Goal: Task Accomplishment & Management: Use online tool/utility

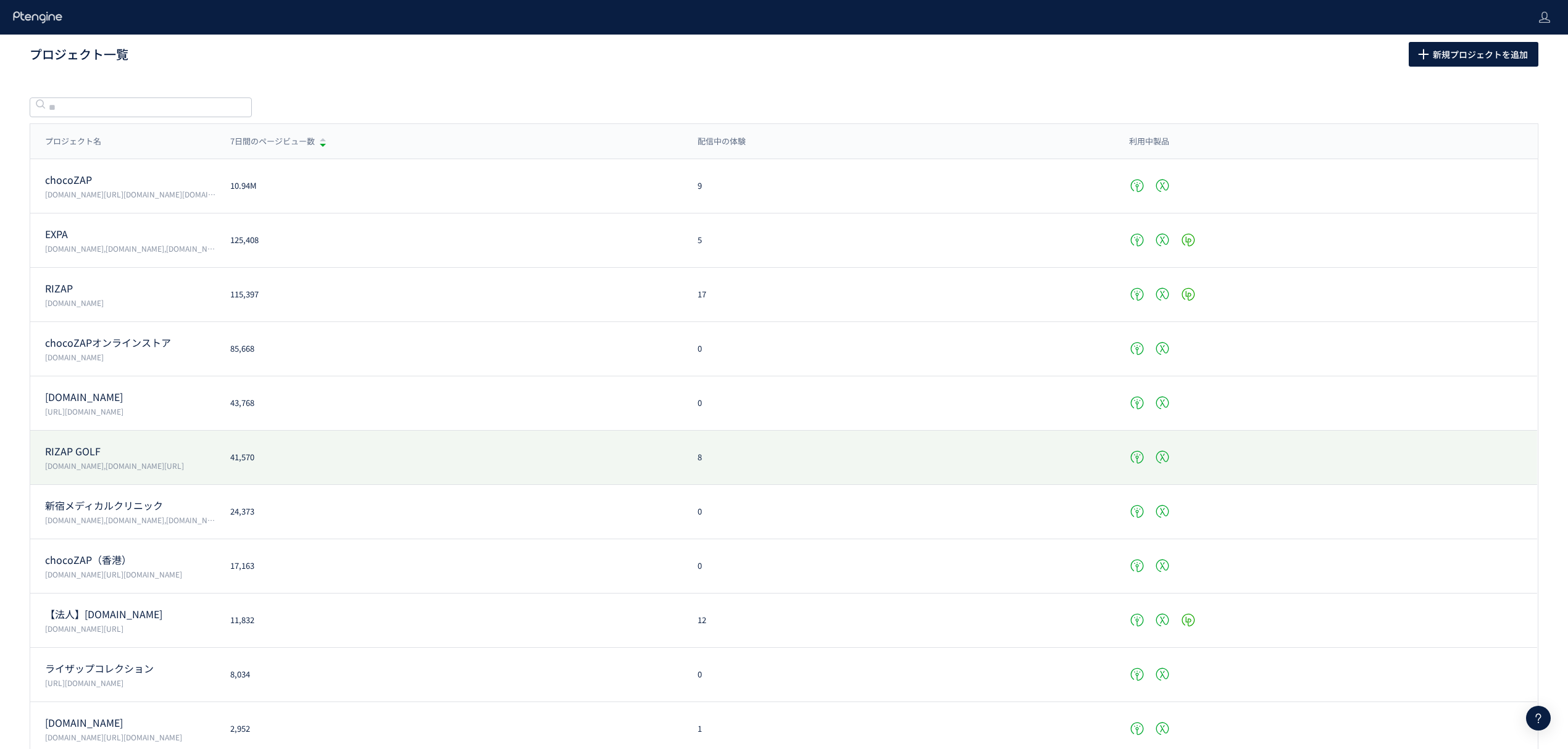
click at [97, 440] on div "RIZAP GOLF [DOMAIN_NAME],[DOMAIN_NAME][URL] 41,570 8" at bounding box center [783, 457] width 1507 height 54
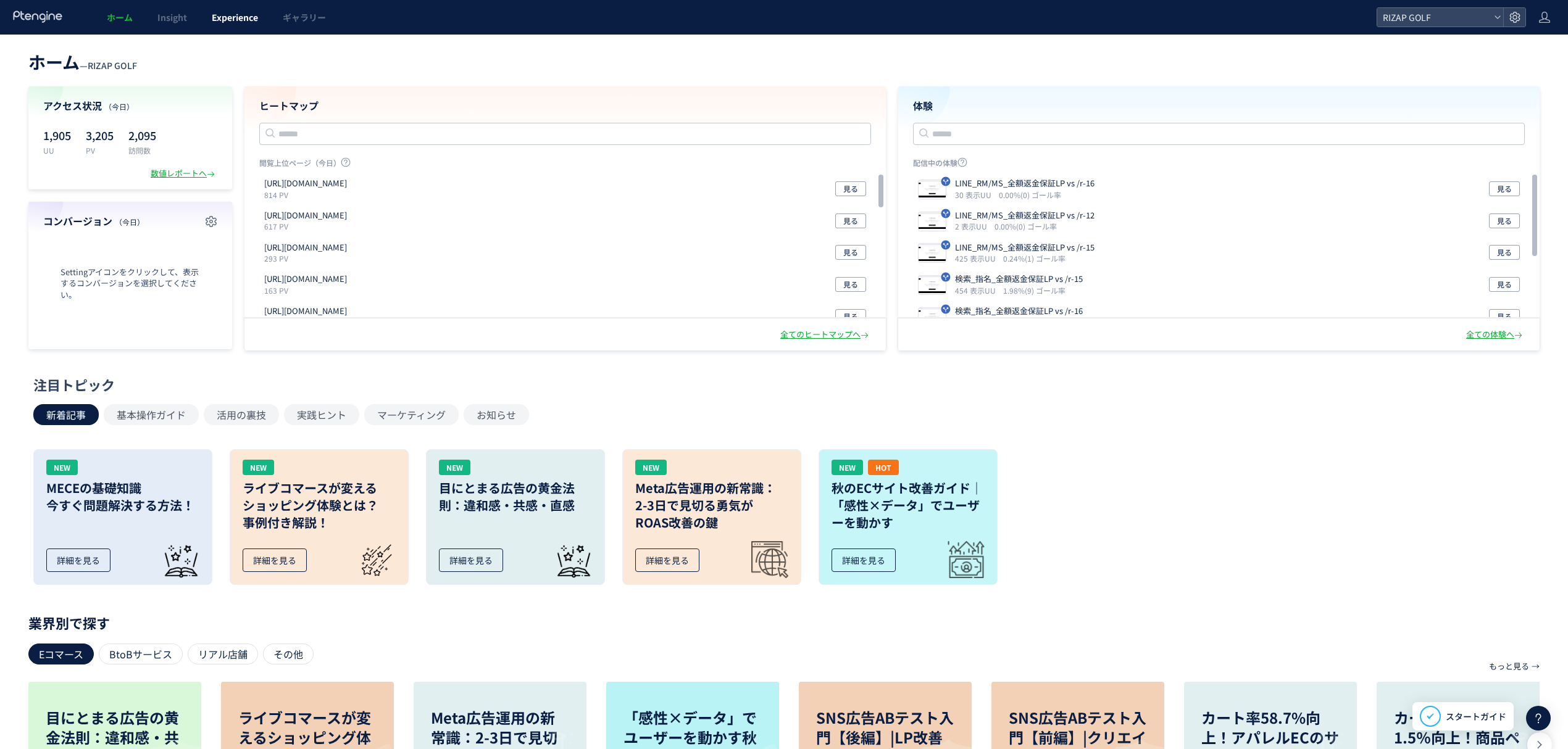
click at [227, 19] on span "Experience" at bounding box center [235, 18] width 47 height 13
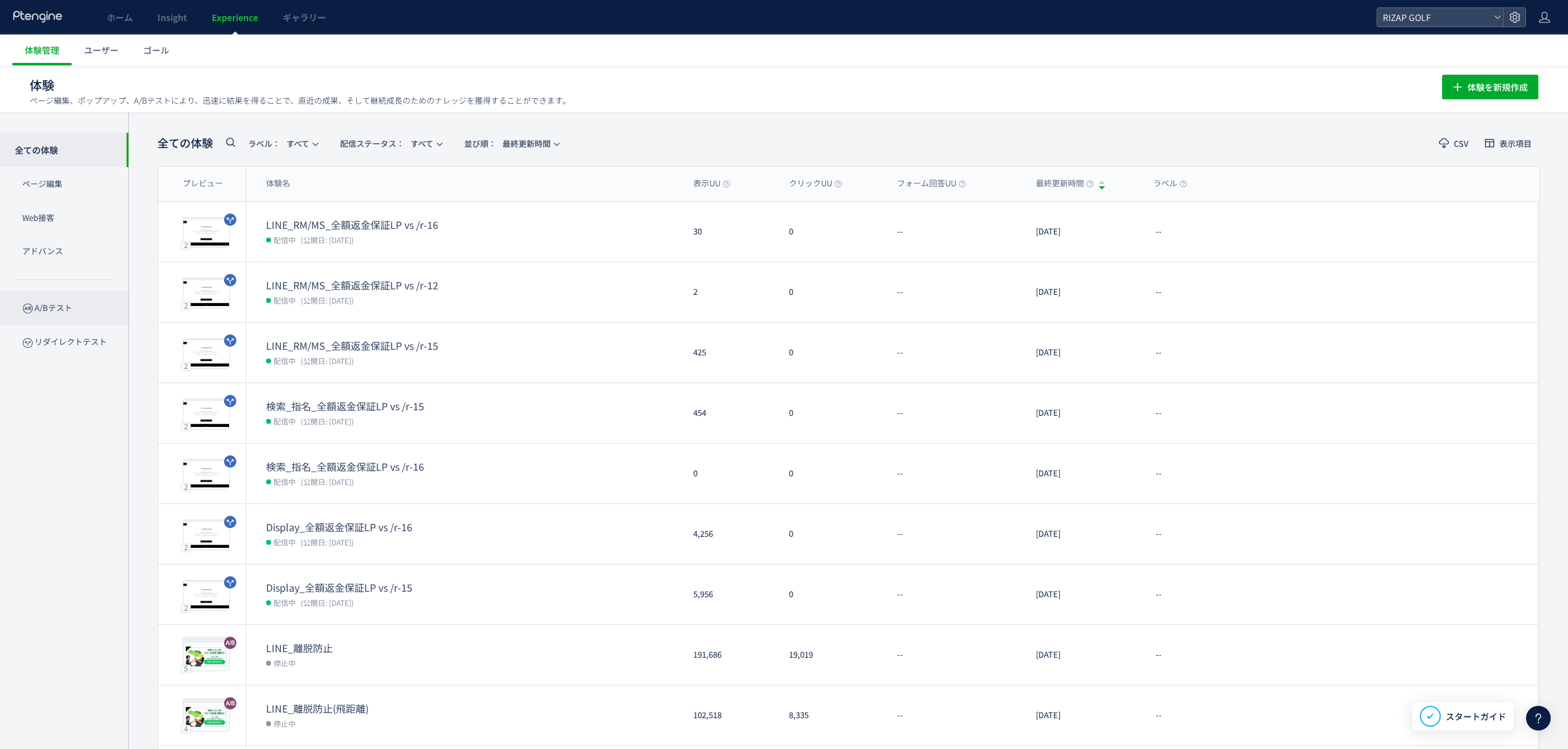
click at [65, 314] on p "A/Bテスト" at bounding box center [64, 308] width 128 height 34
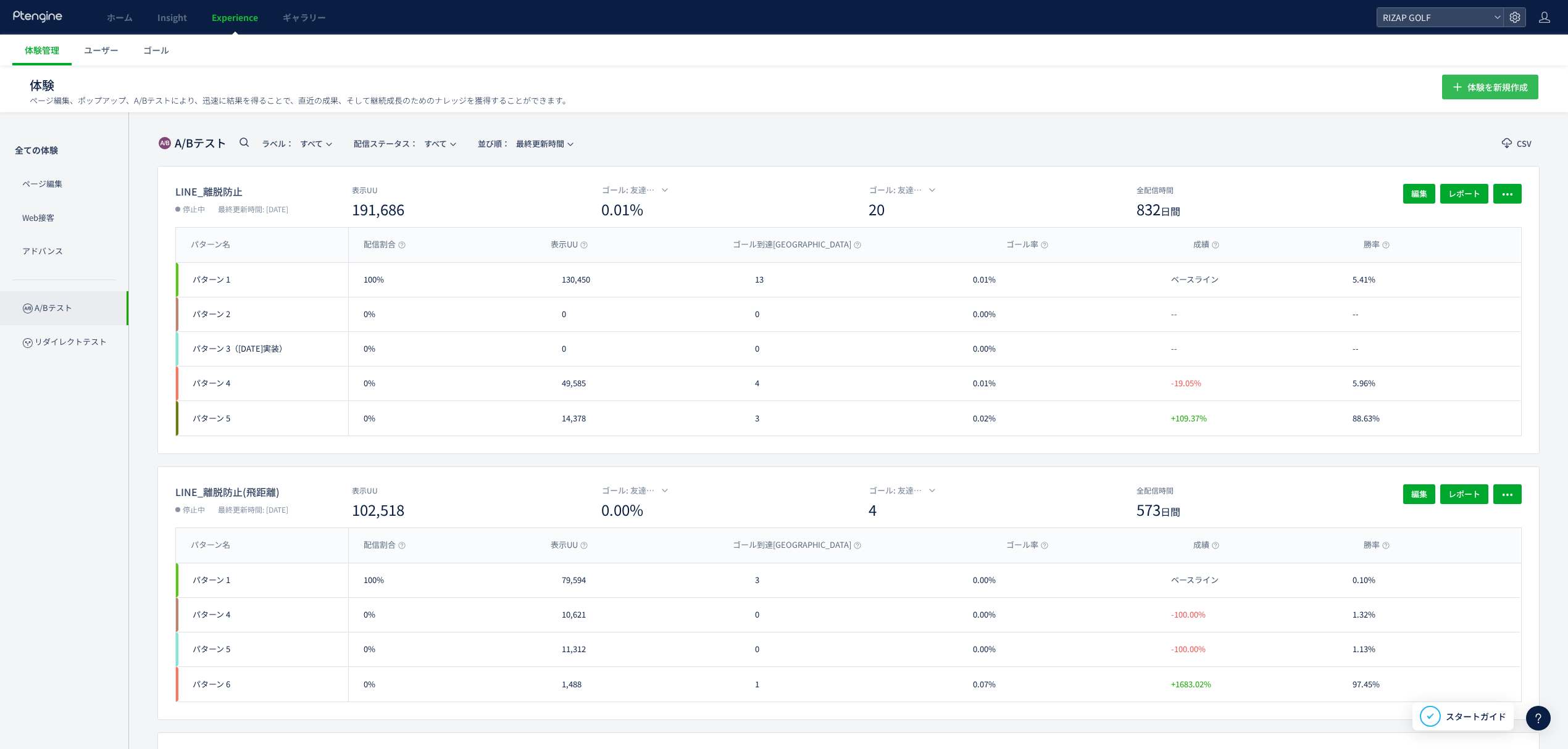
click at [1497, 77] on span "体験を新規作成" at bounding box center [1498, 87] width 60 height 25
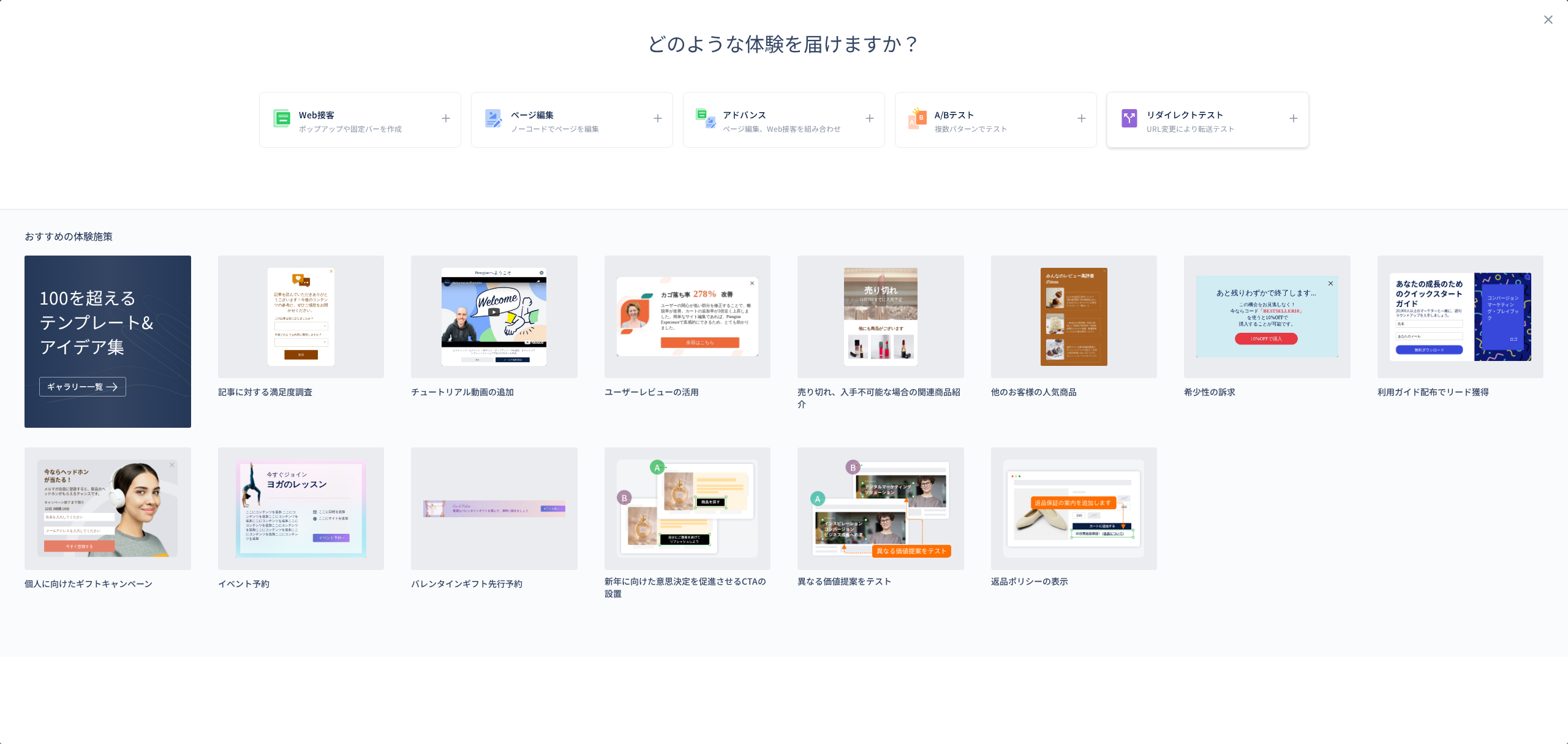
click at [1179, 127] on p "URL変更により転送テスト" at bounding box center [1191, 128] width 88 height 11
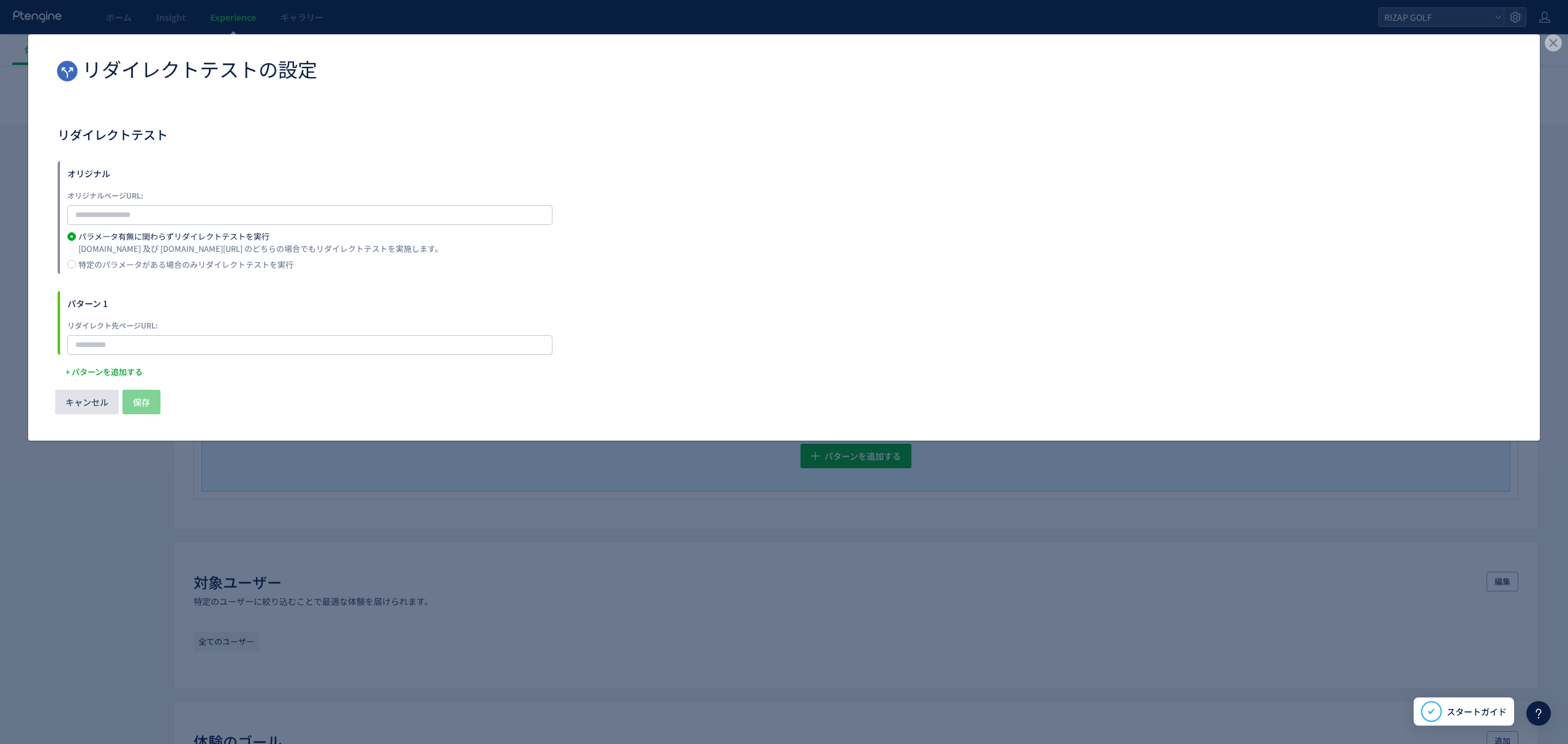
click at [77, 403] on span "キャンセル" at bounding box center [87, 401] width 43 height 24
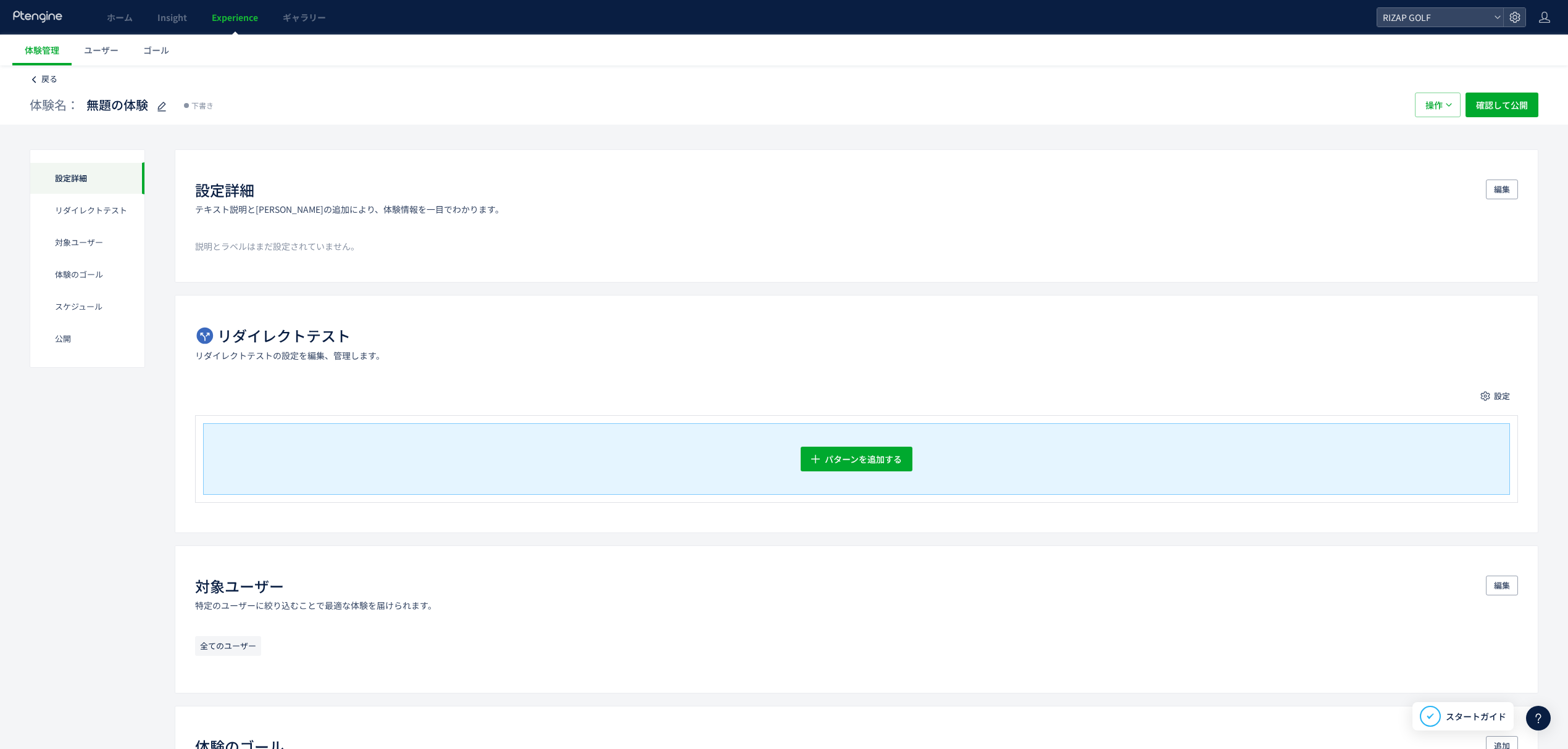
click at [48, 85] on link "戻る" at bounding box center [50, 79] width 16 height 12
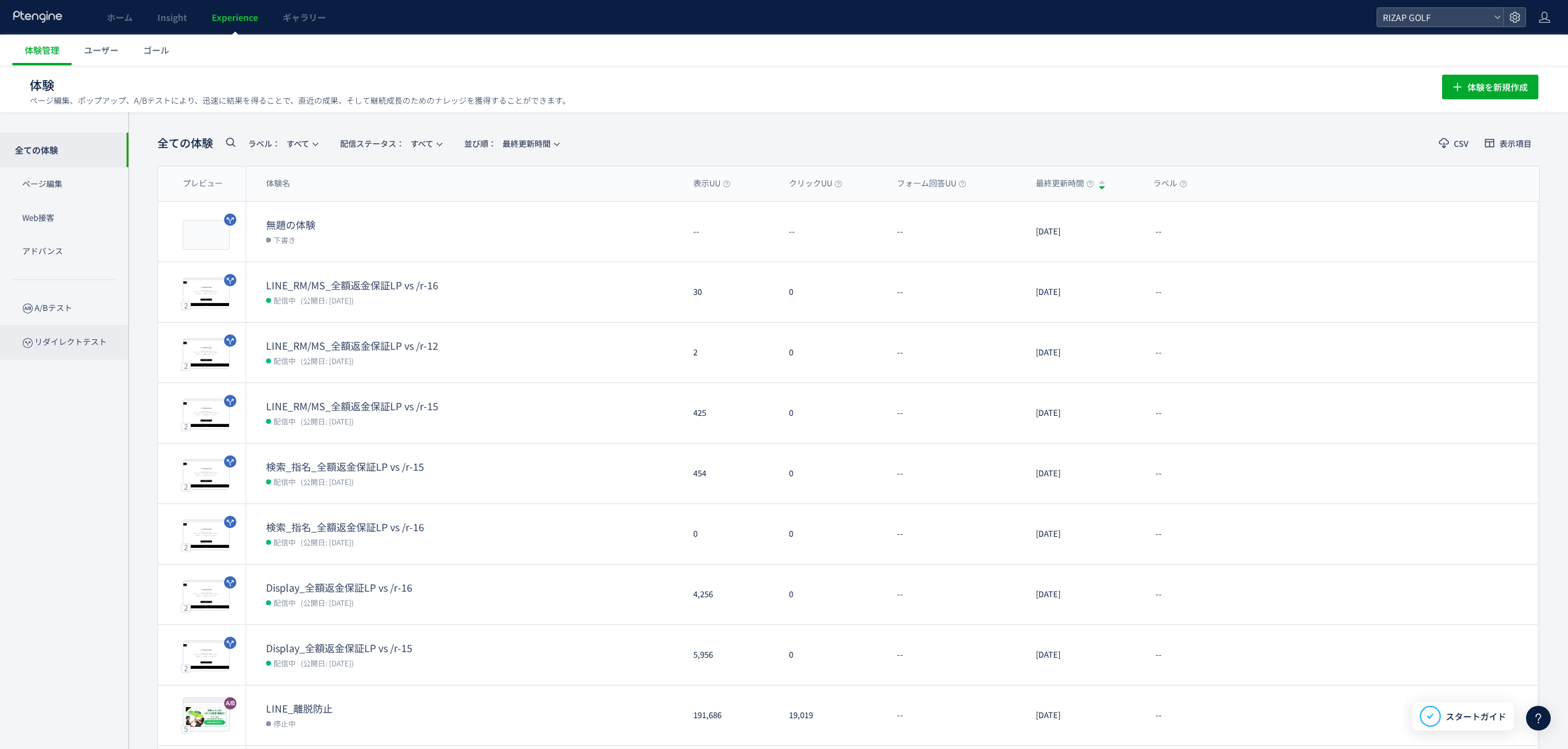
click at [52, 329] on p "リダイレクトテスト" at bounding box center [64, 342] width 128 height 34
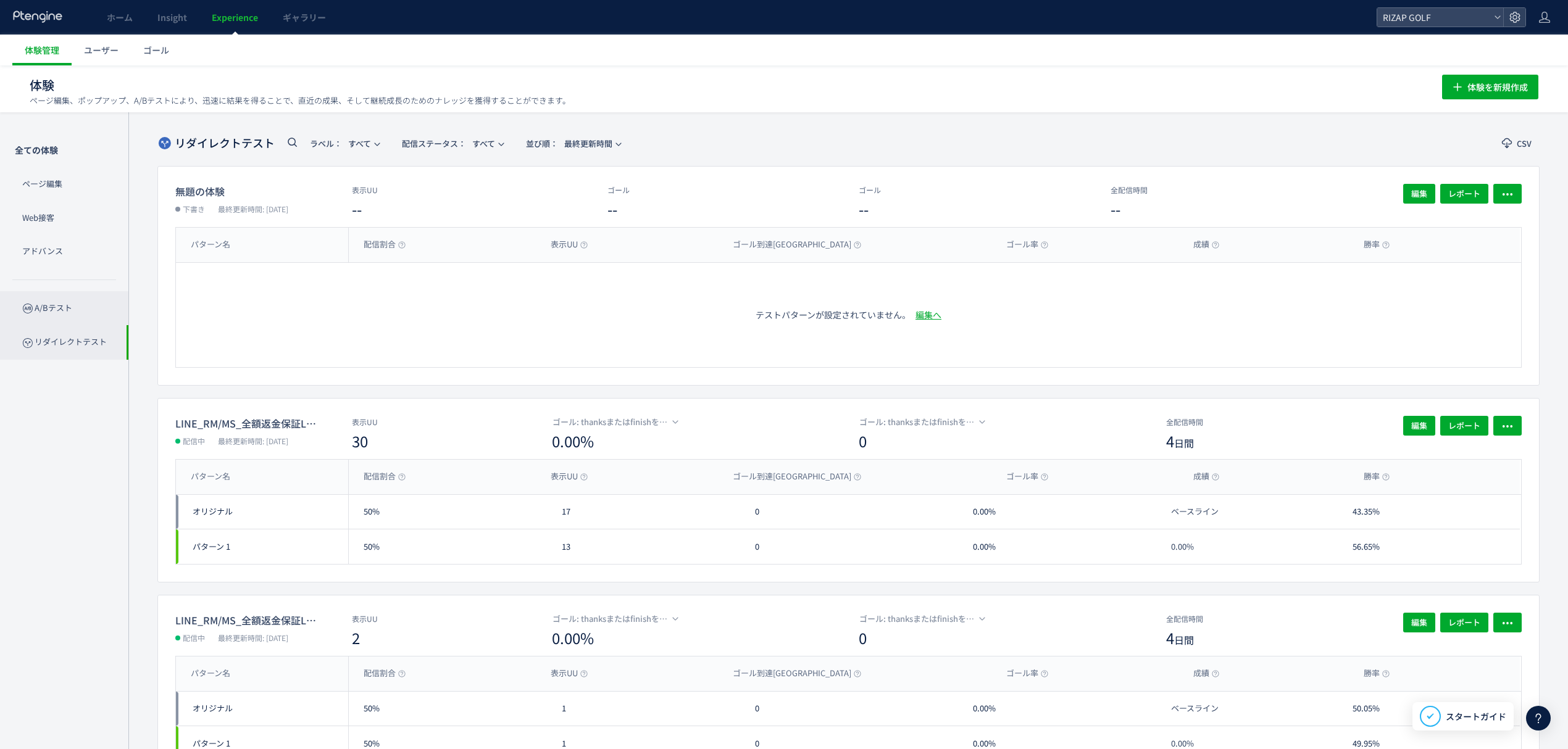
click at [52, 314] on p "A/Bテスト" at bounding box center [64, 308] width 128 height 34
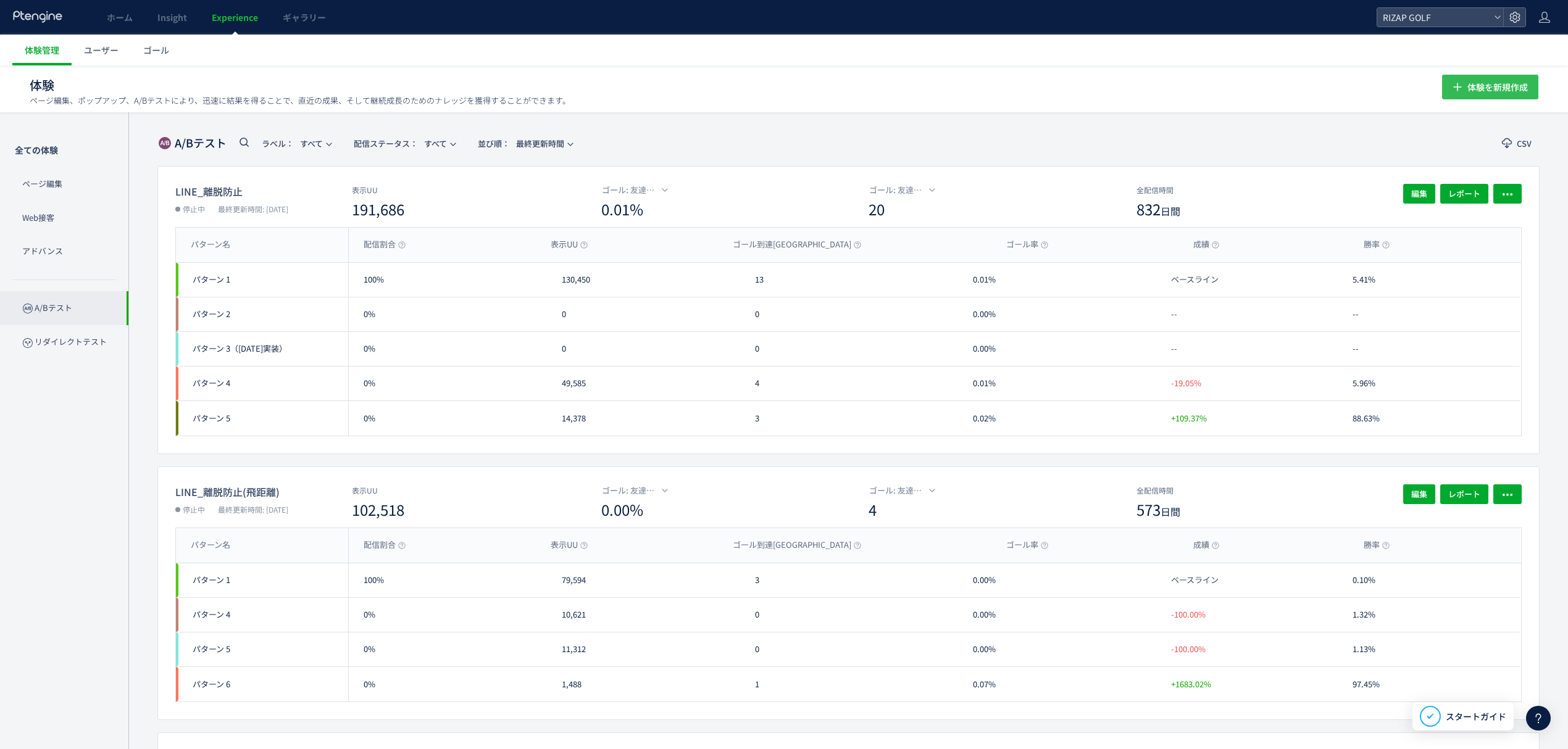
click at [1473, 80] on span "体験を新規作成" at bounding box center [1498, 87] width 60 height 25
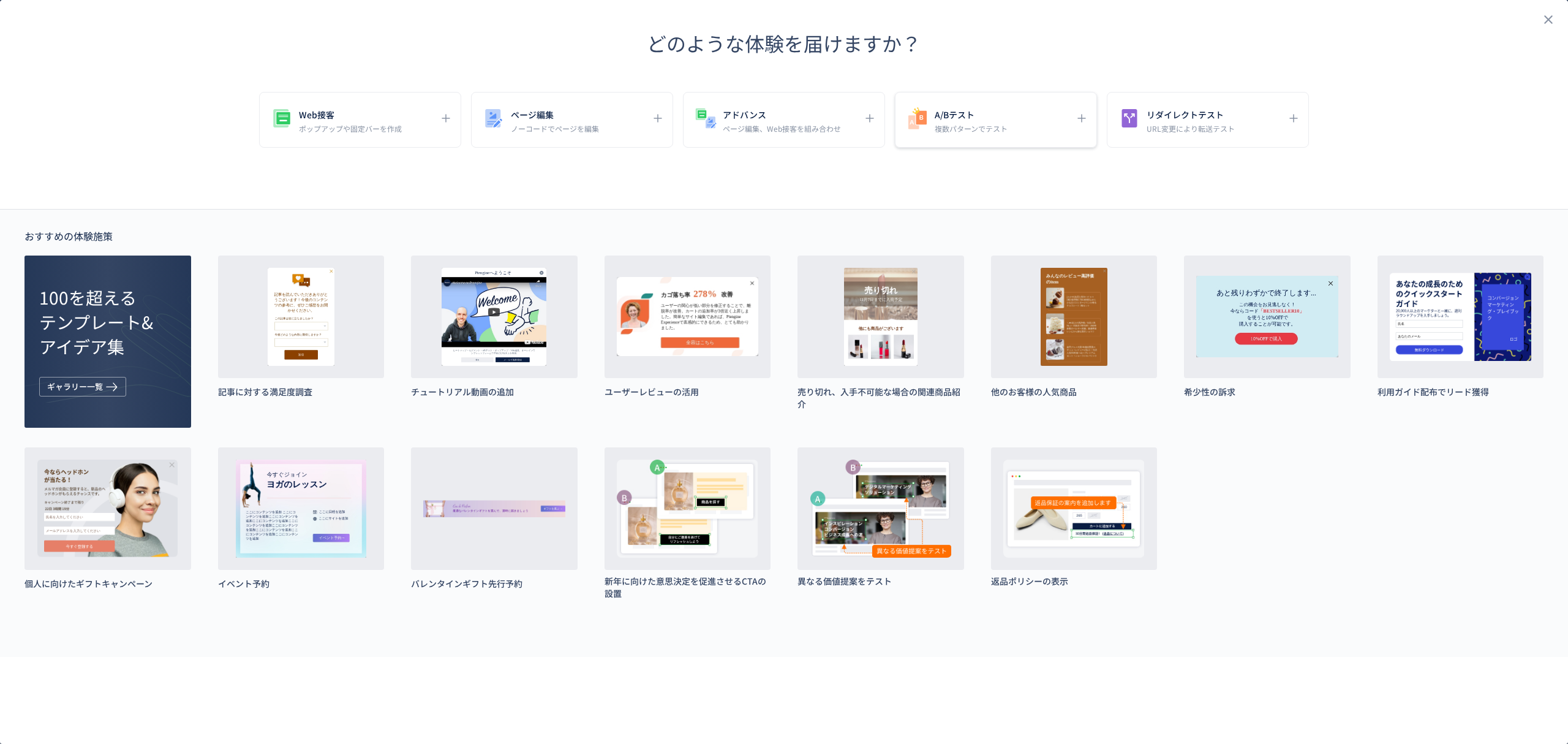
click at [986, 124] on p "複数パターンでテスト" at bounding box center [971, 128] width 73 height 11
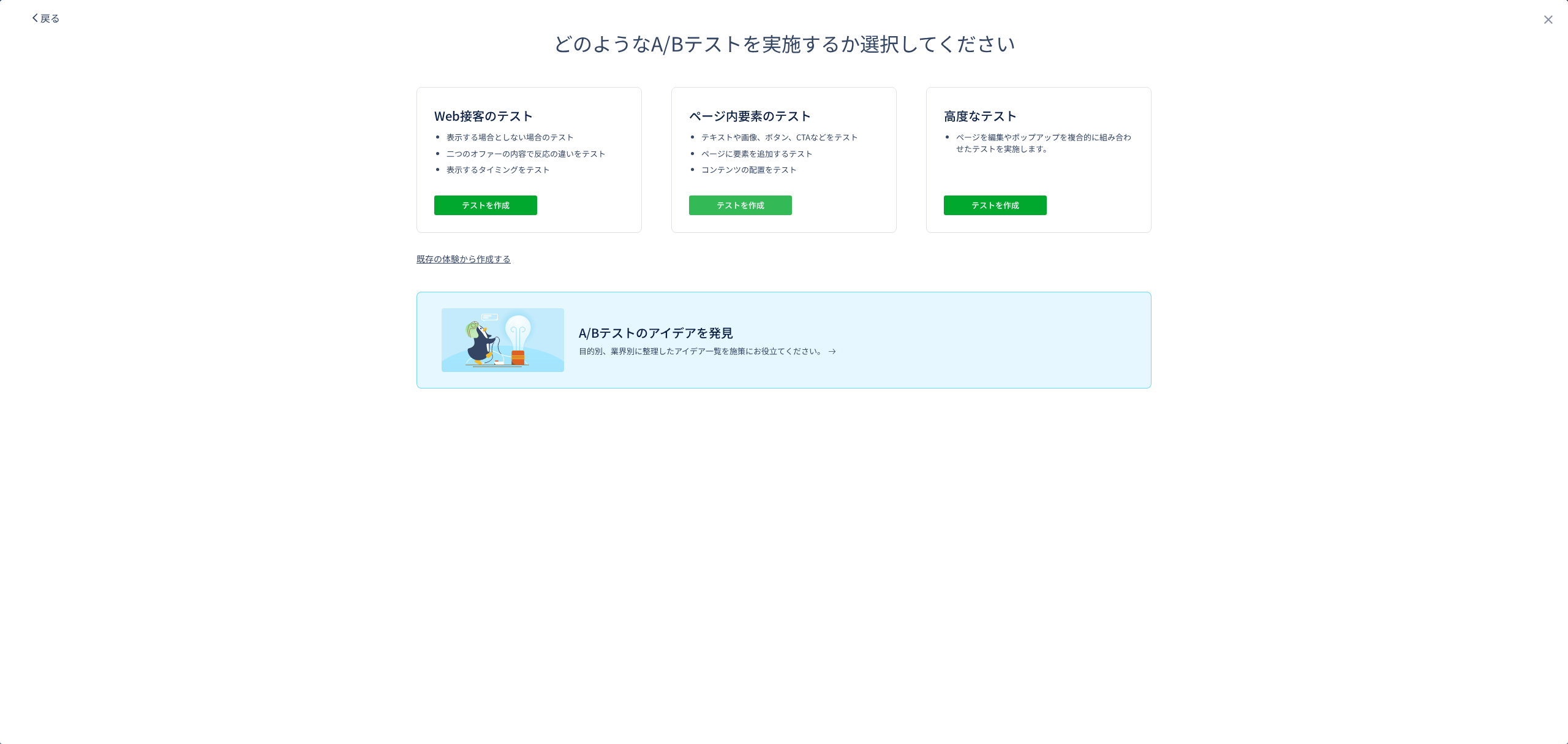
click at [760, 202] on span "テストを作成" at bounding box center [741, 205] width 48 height 19
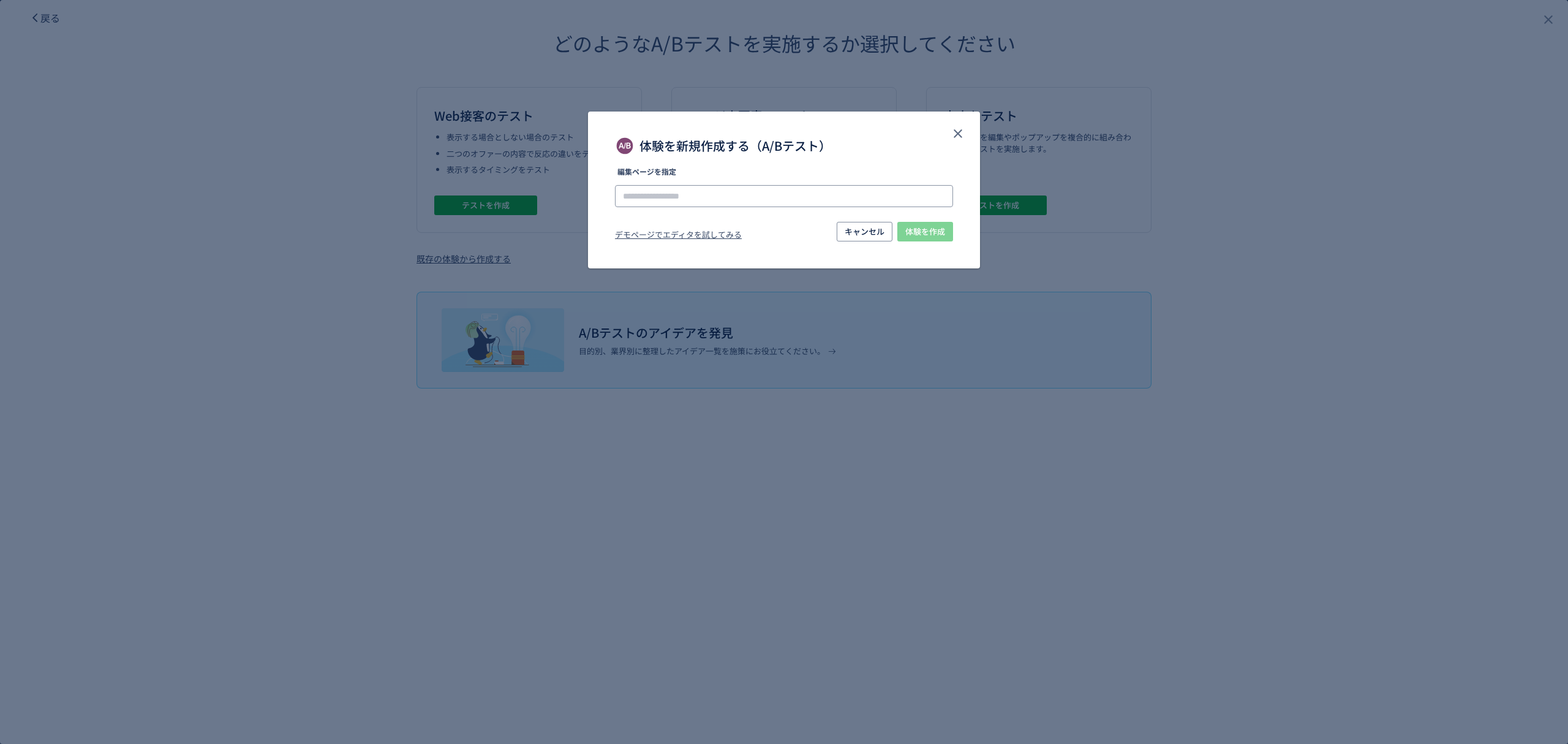
click at [759, 202] on input "体験を新規作成する（A/Bテスト）" at bounding box center [784, 195] width 338 height 22
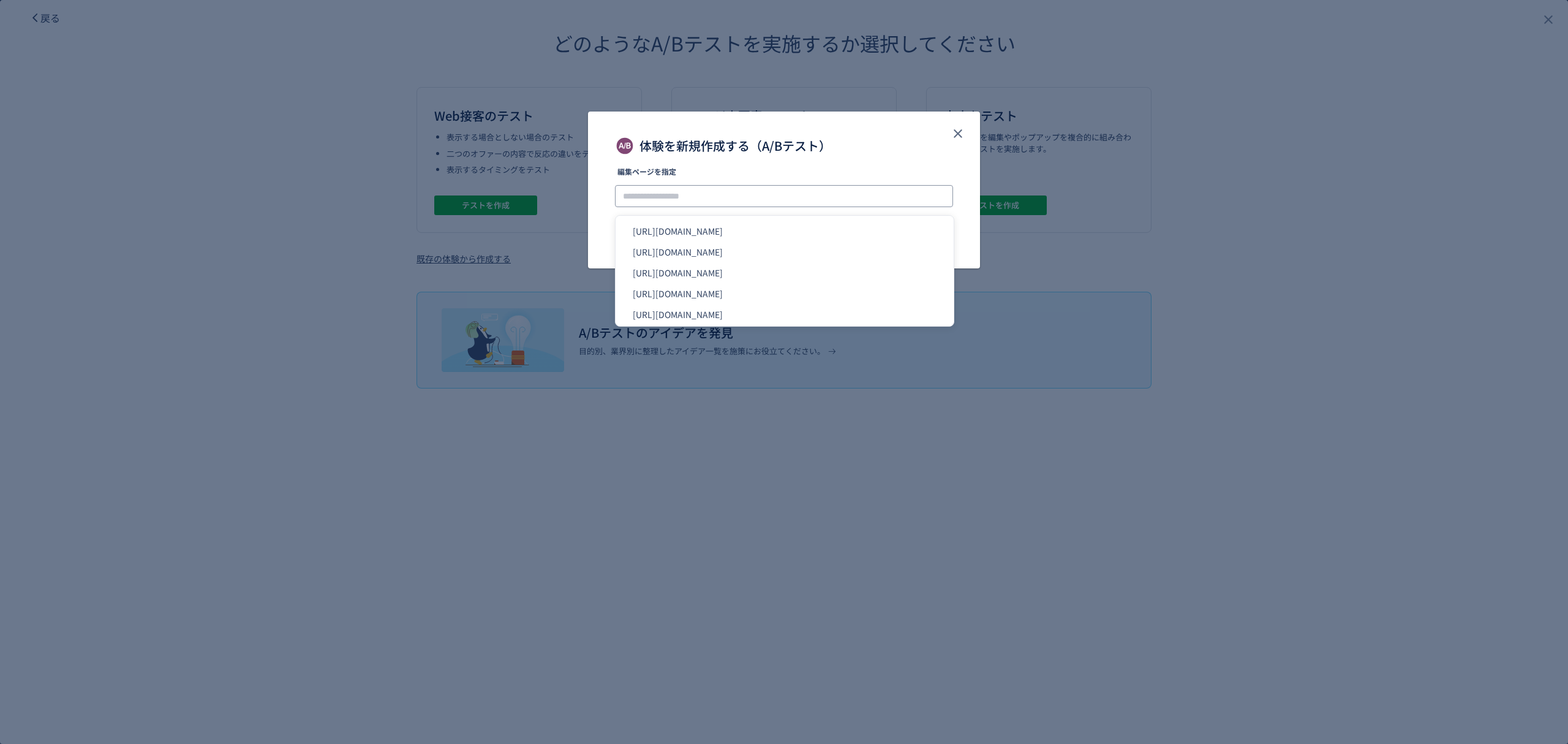
click at [670, 192] on input "体験を新規作成する（A/Bテスト）" at bounding box center [784, 195] width 338 height 22
paste input "**********"
type input "**********"
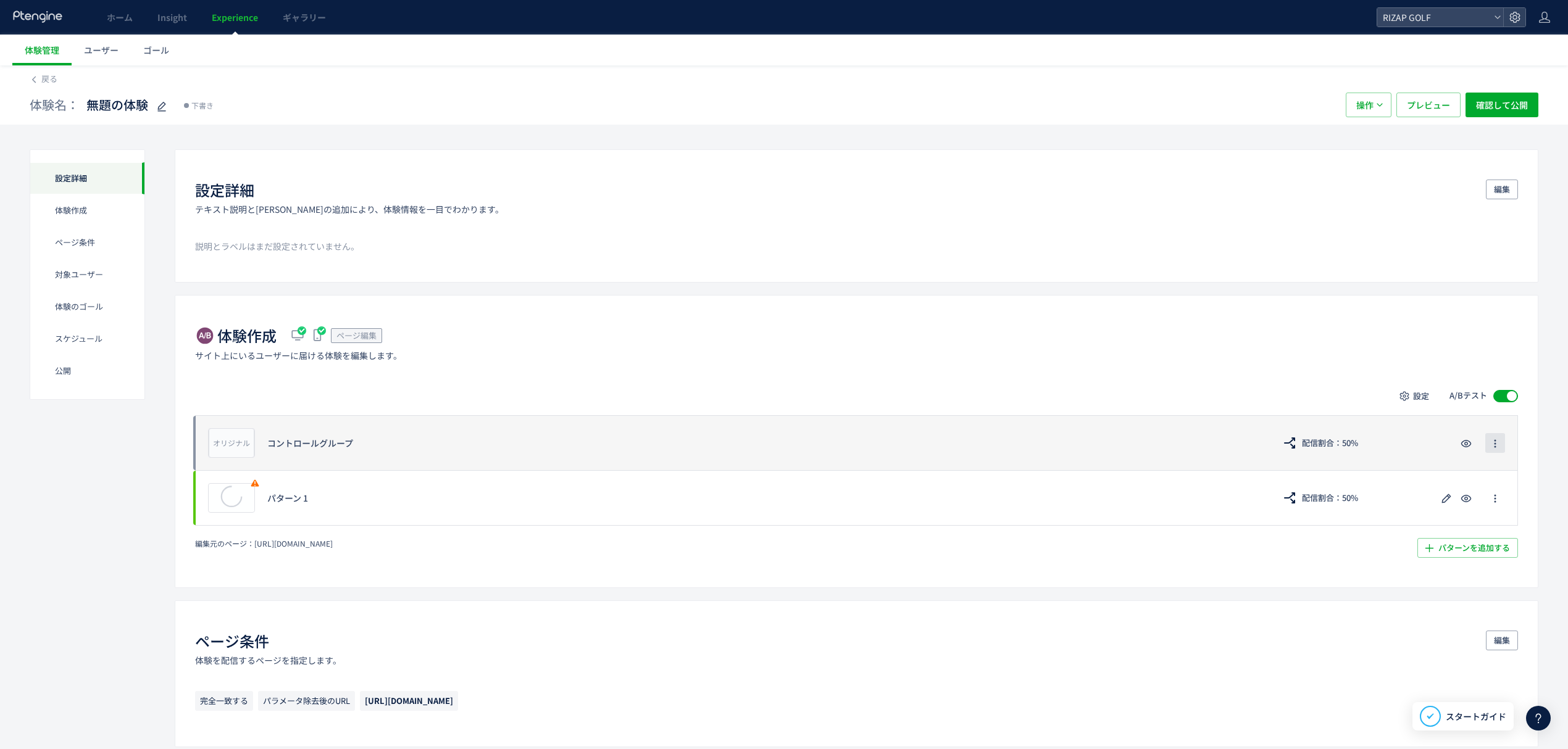
click at [1495, 438] on span "button" at bounding box center [1495, 442] width 10 height 19
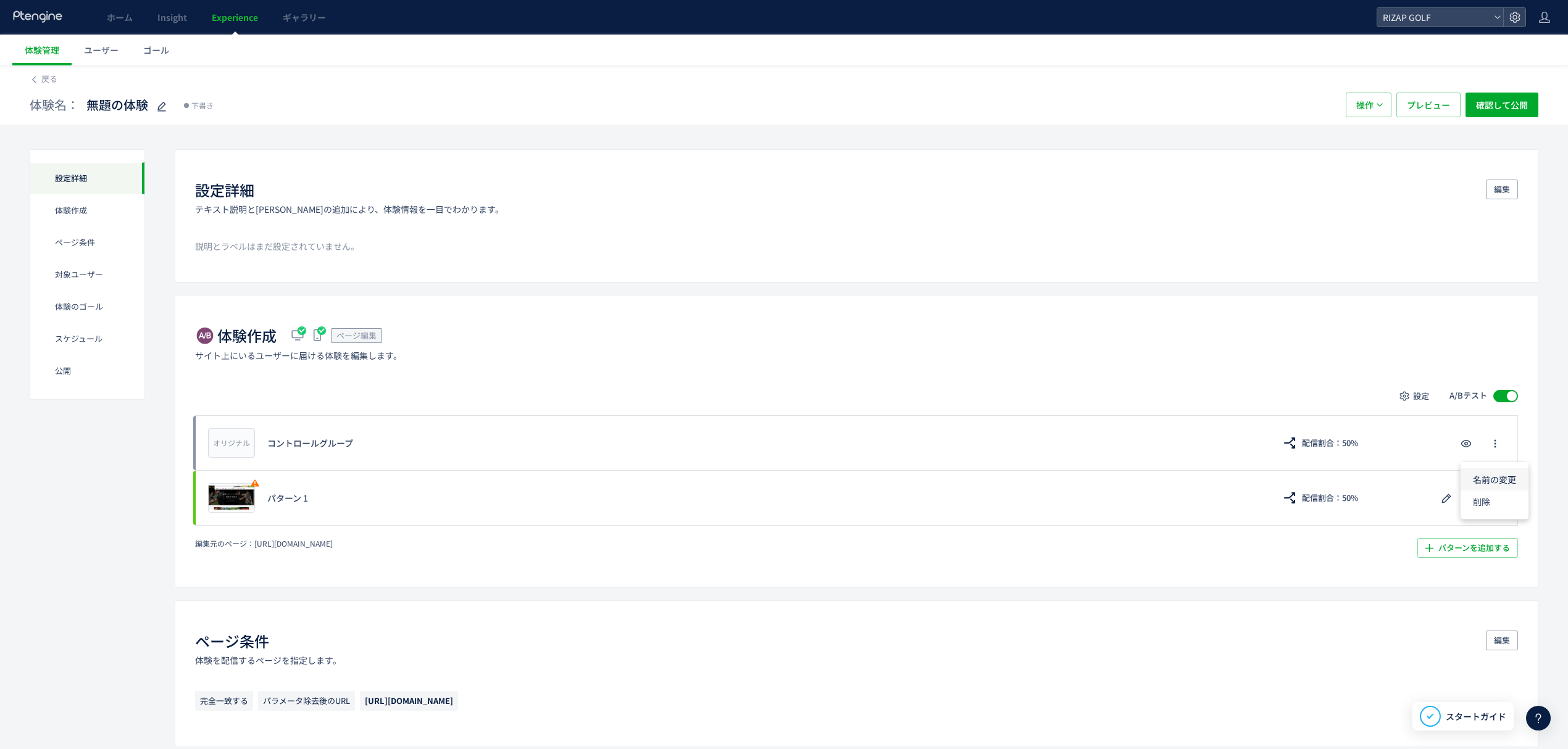
click at [1476, 473] on li "名前の変更" at bounding box center [1494, 479] width 68 height 22
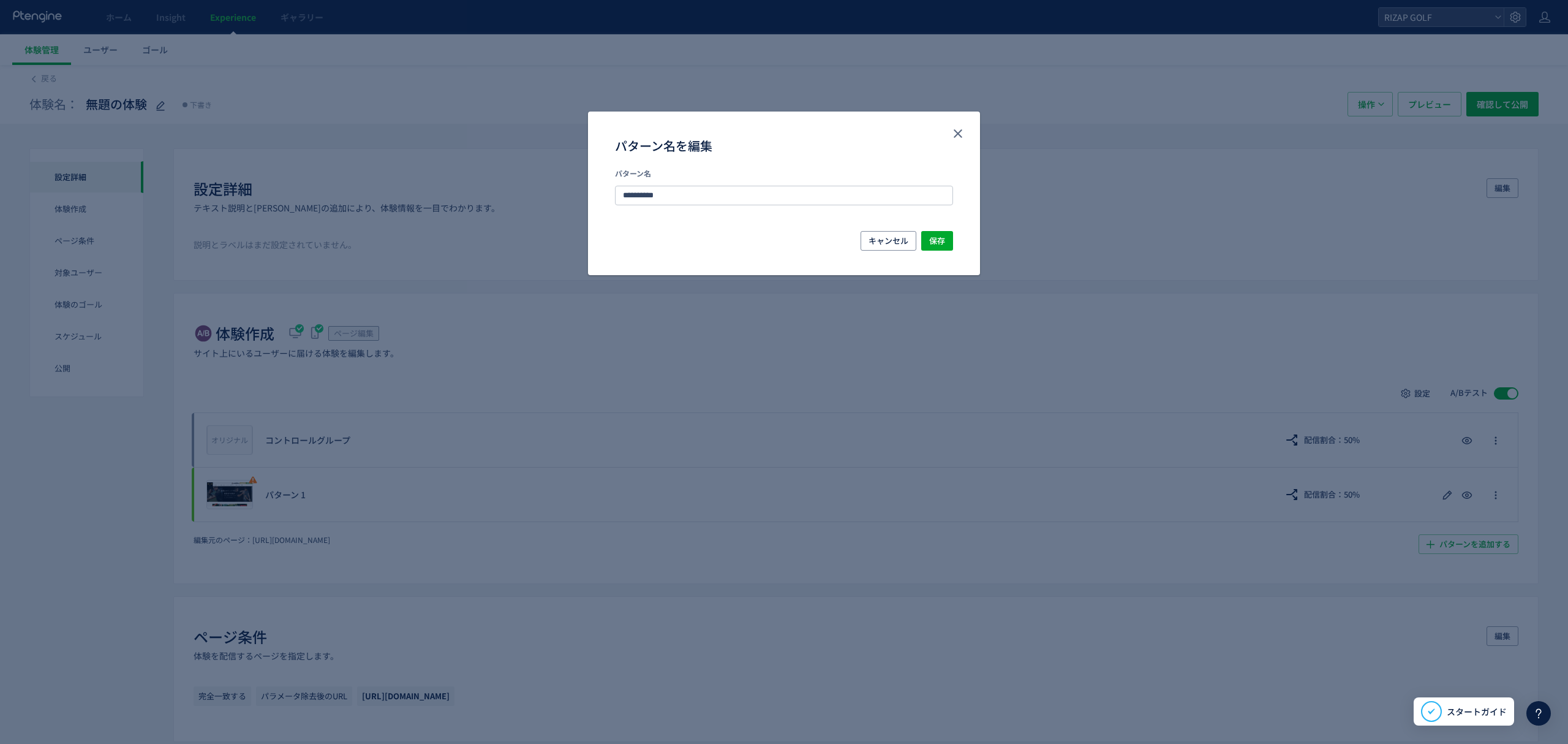
drag, startPoint x: 714, startPoint y: 192, endPoint x: 582, endPoint y: 185, distance: 132.2
click at [582, 185] on div "**********" at bounding box center [784, 372] width 1568 height 744
click at [652, 196] on input "**********" at bounding box center [784, 195] width 338 height 19
type input "**********"
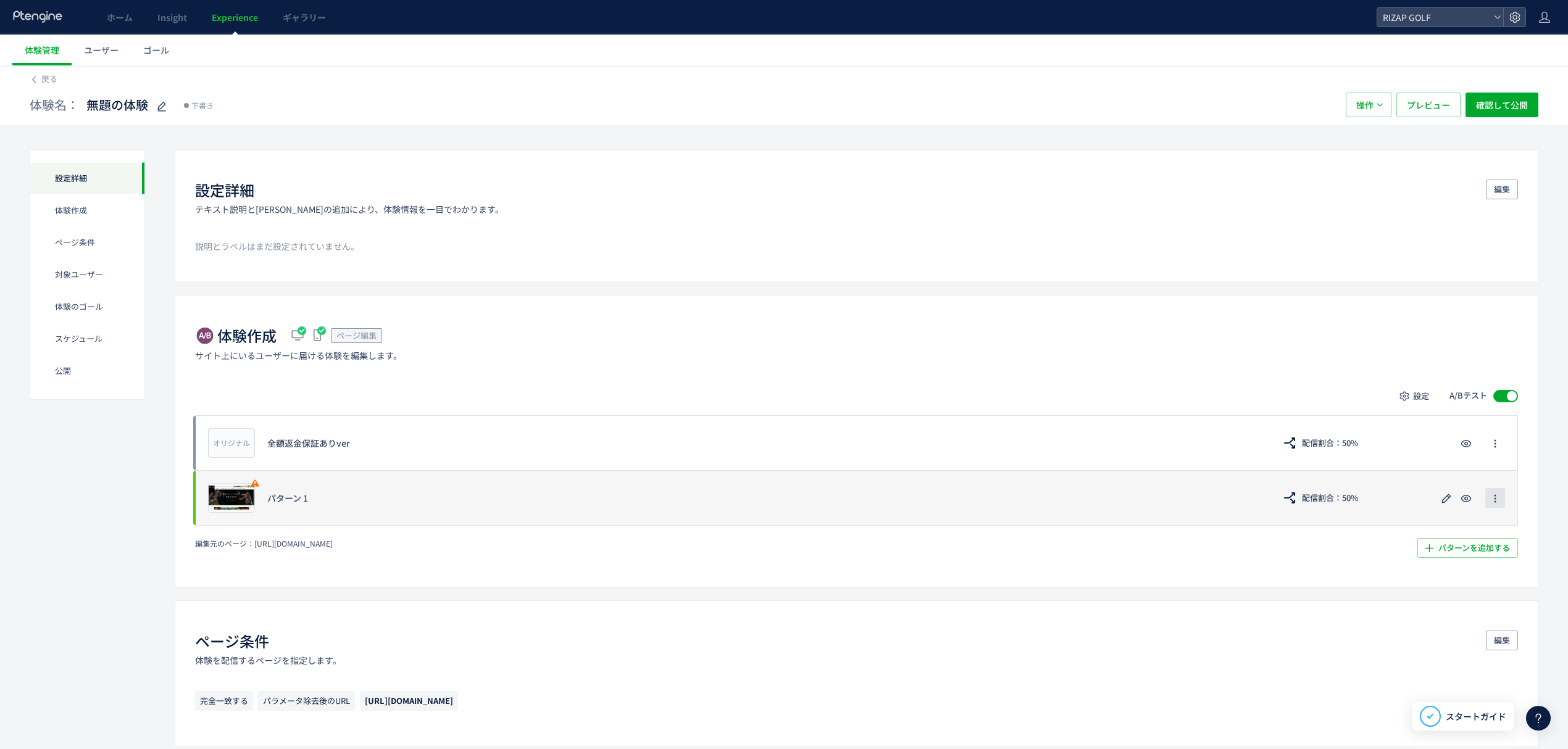
click at [1493, 499] on icon "button" at bounding box center [1495, 498] width 10 height 10
click at [1447, 501] on icon "button" at bounding box center [1447, 498] width 15 height 15
click at [1504, 505] on button "button" at bounding box center [1494, 498] width 19 height 19
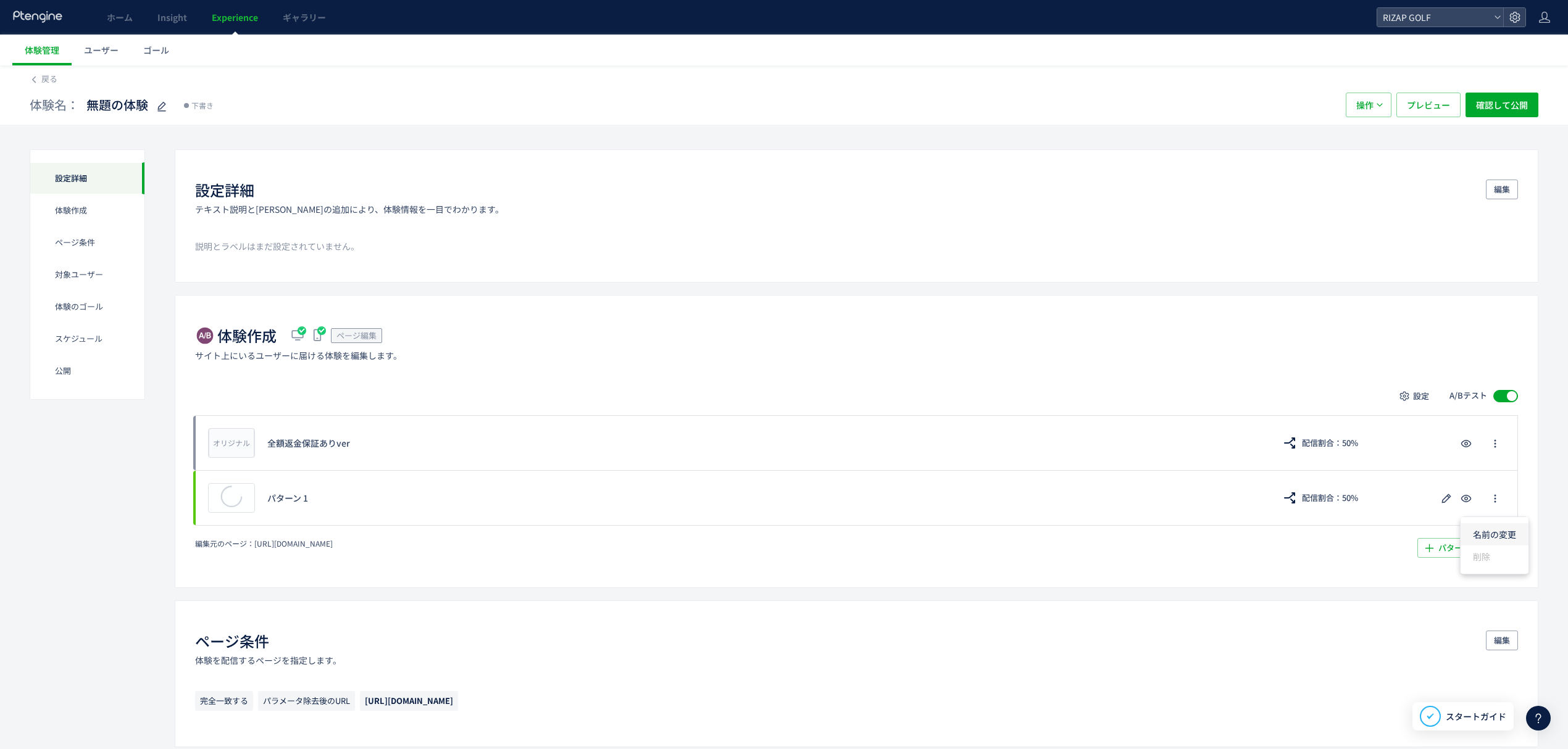
click at [1477, 528] on li "名前の変更" at bounding box center [1494, 534] width 68 height 22
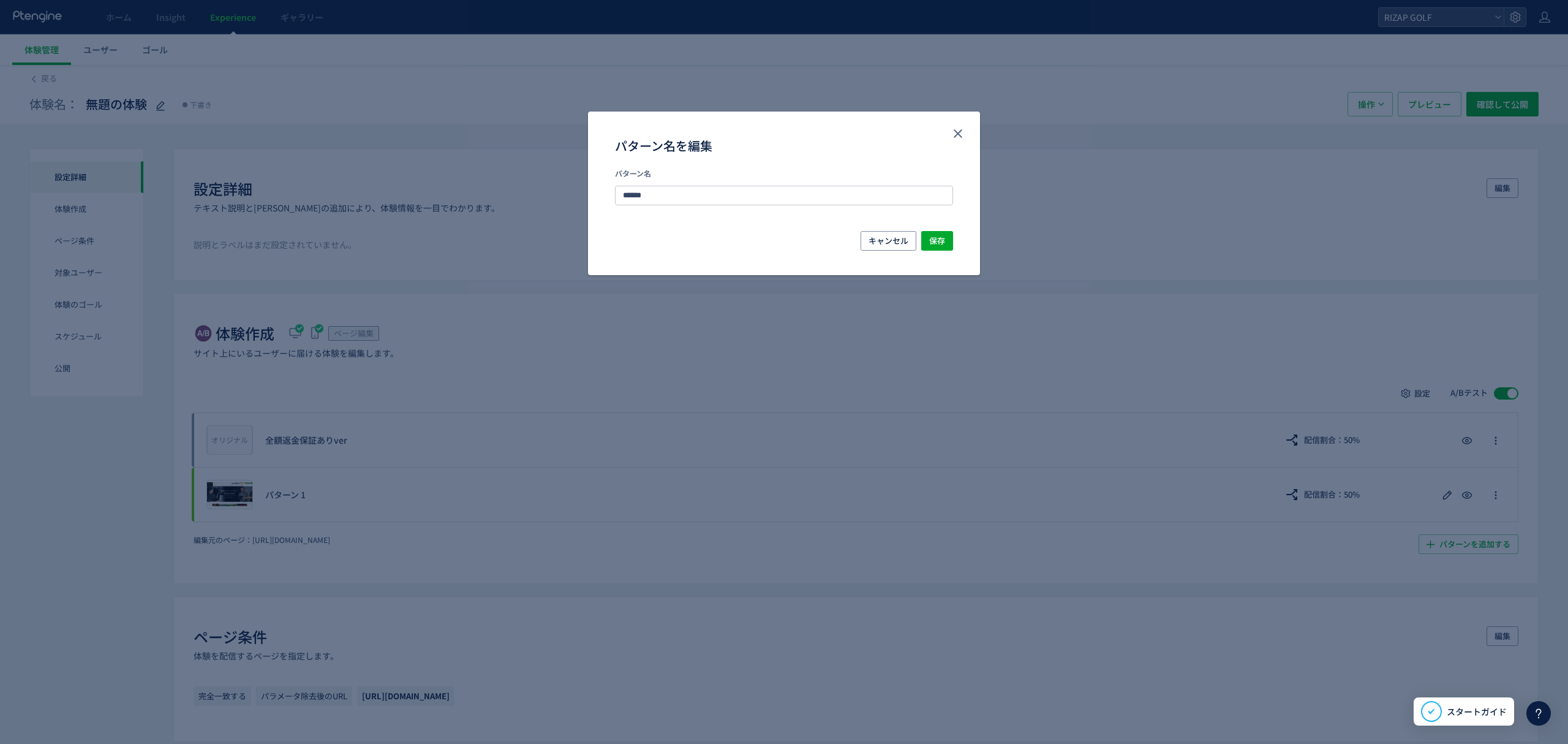
drag, startPoint x: 691, startPoint y: 192, endPoint x: 609, endPoint y: 192, distance: 82.0
click at [609, 192] on div "パターン名 ******" at bounding box center [784, 199] width 392 height 63
type input "*"
type input "********"
click at [935, 235] on span "保存" at bounding box center [937, 240] width 16 height 19
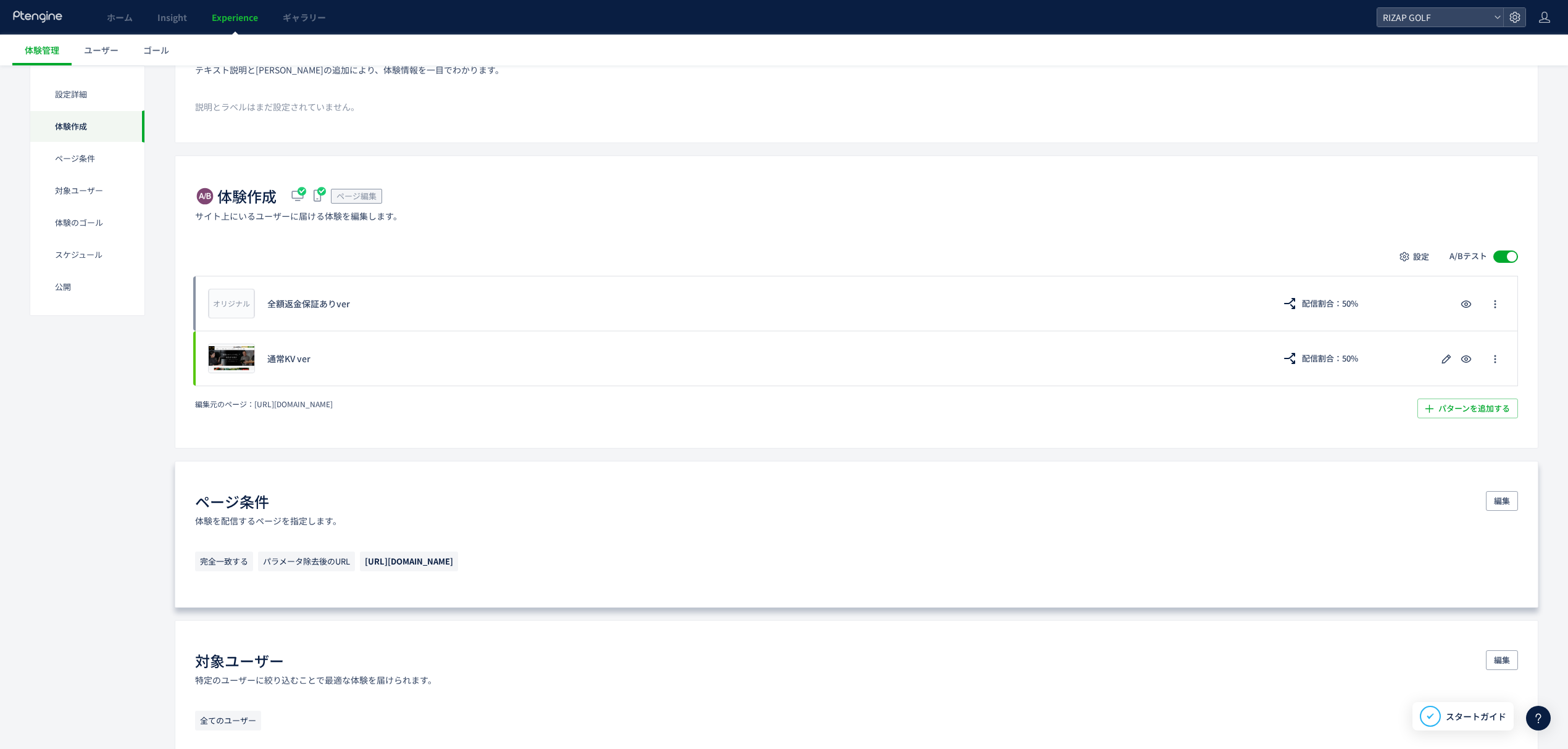
scroll to position [141, 0]
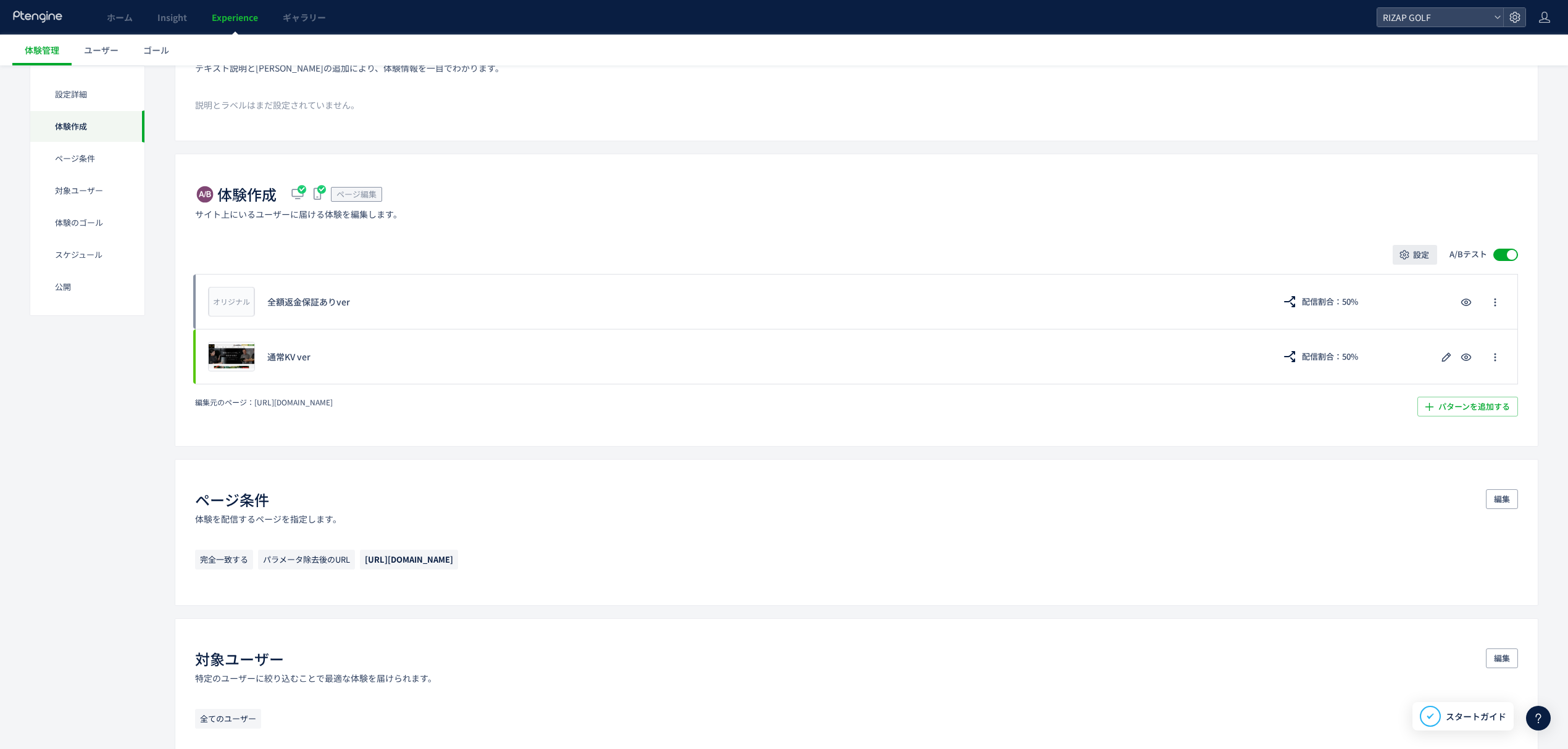
click at [1428, 254] on span "設定" at bounding box center [1421, 254] width 16 height 19
click at [1378, 408] on div "編集元のページ： [URL][DOMAIN_NAME] パターンを追加する​" at bounding box center [856, 406] width 1323 height 19
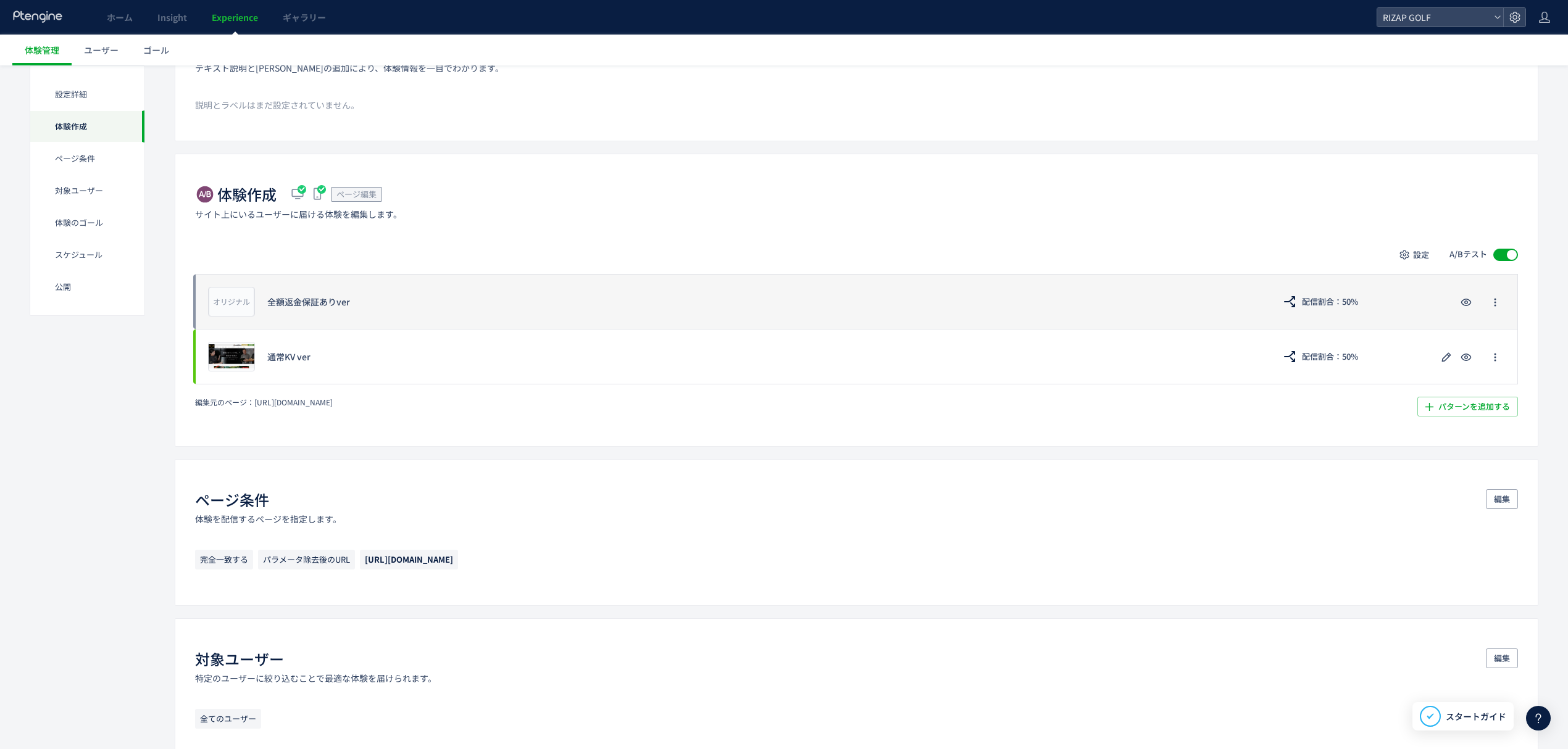
click at [1507, 302] on div "オリジナル プレビュー 全額返金保証ありver 配信割合：50%" at bounding box center [856, 301] width 1323 height 55
click at [1499, 302] on icon "button" at bounding box center [1495, 302] width 10 height 10
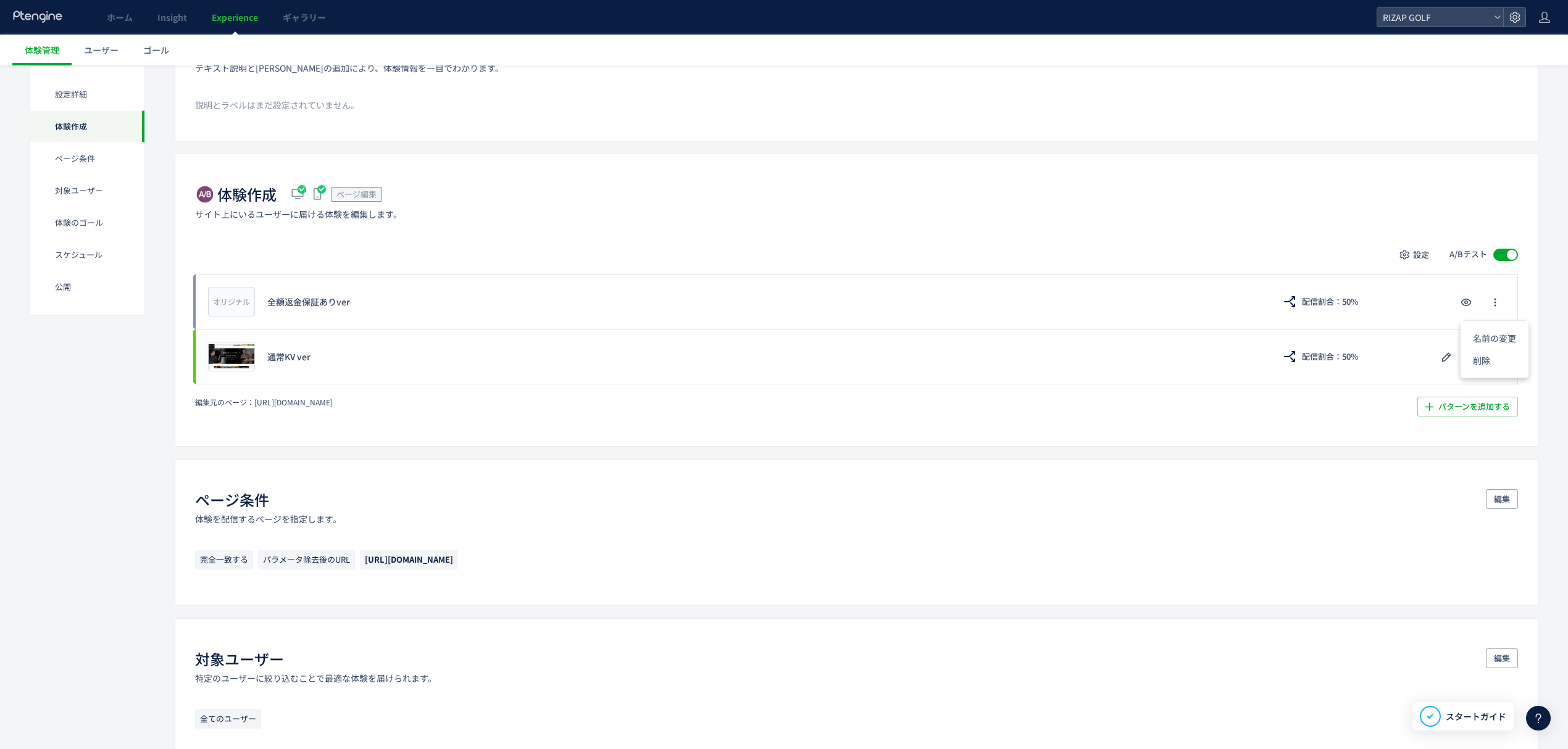
click at [1267, 405] on div "編集元のページ： [URL][DOMAIN_NAME] パターンを追加する​" at bounding box center [856, 406] width 1323 height 19
click at [1413, 250] on span "設定" at bounding box center [1421, 254] width 16 height 19
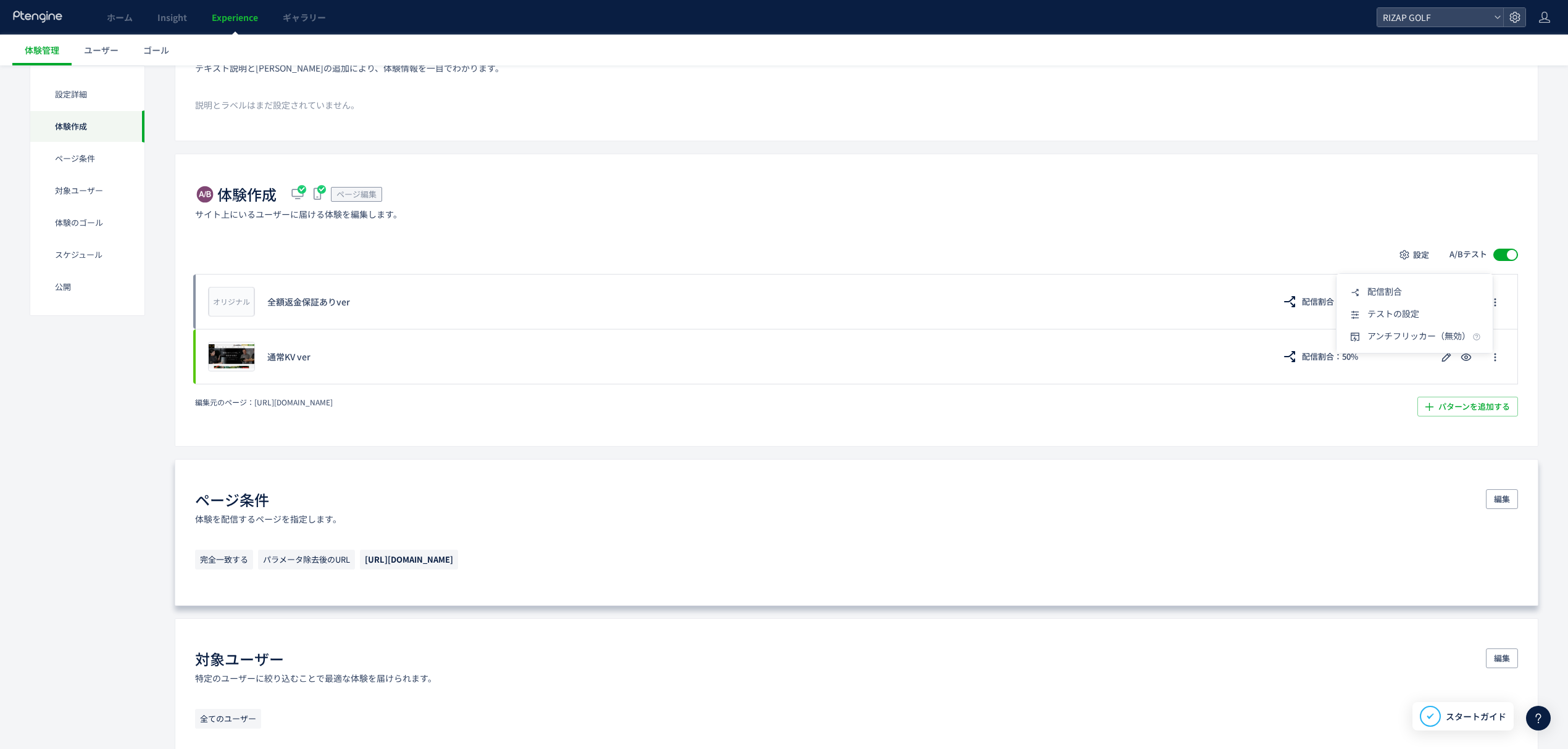
click at [1207, 494] on div "ページ条件 体験を配信するページを指定します。 編集" at bounding box center [856, 507] width 1323 height 36
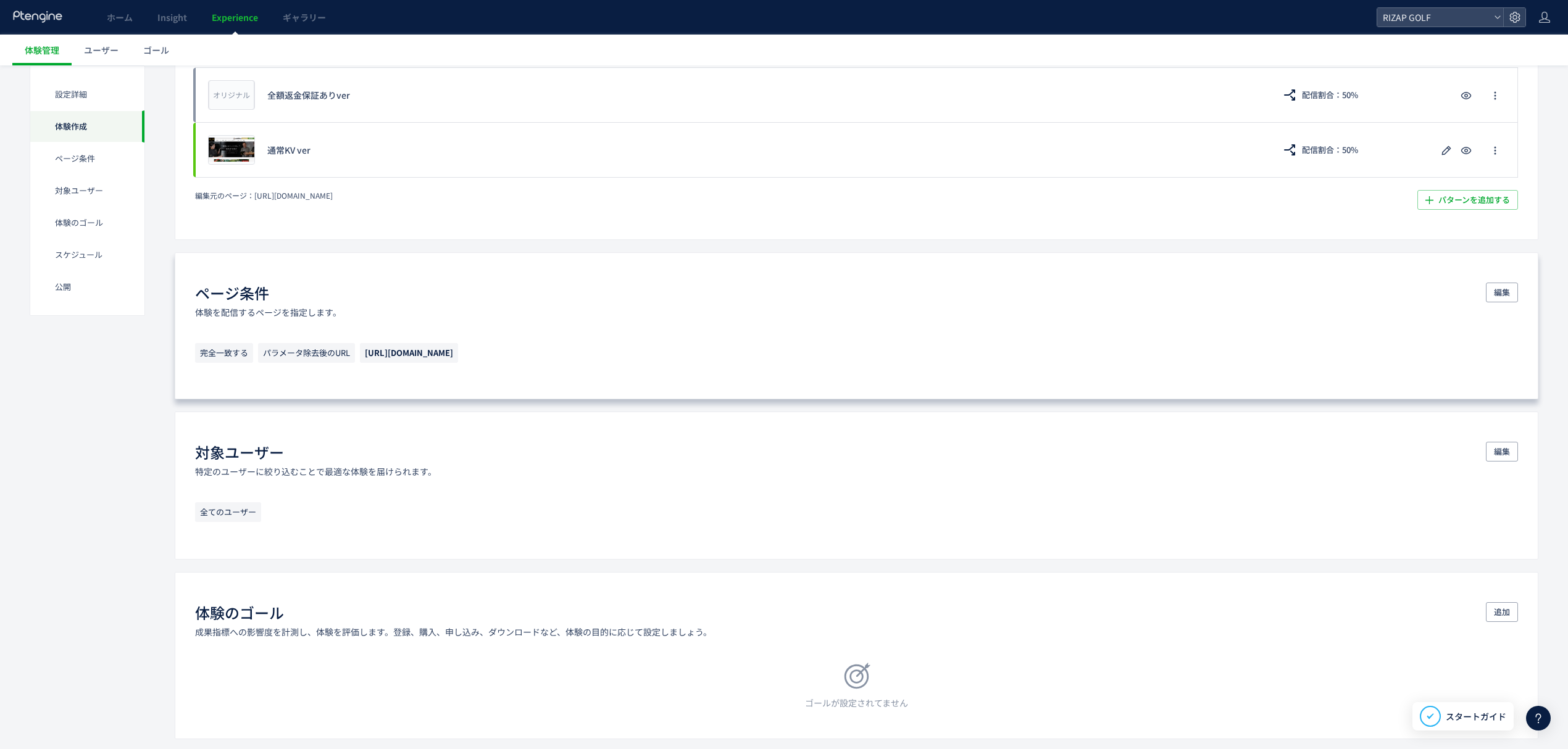
scroll to position [349, 0]
click at [1514, 288] on button "編集" at bounding box center [1501, 292] width 32 height 19
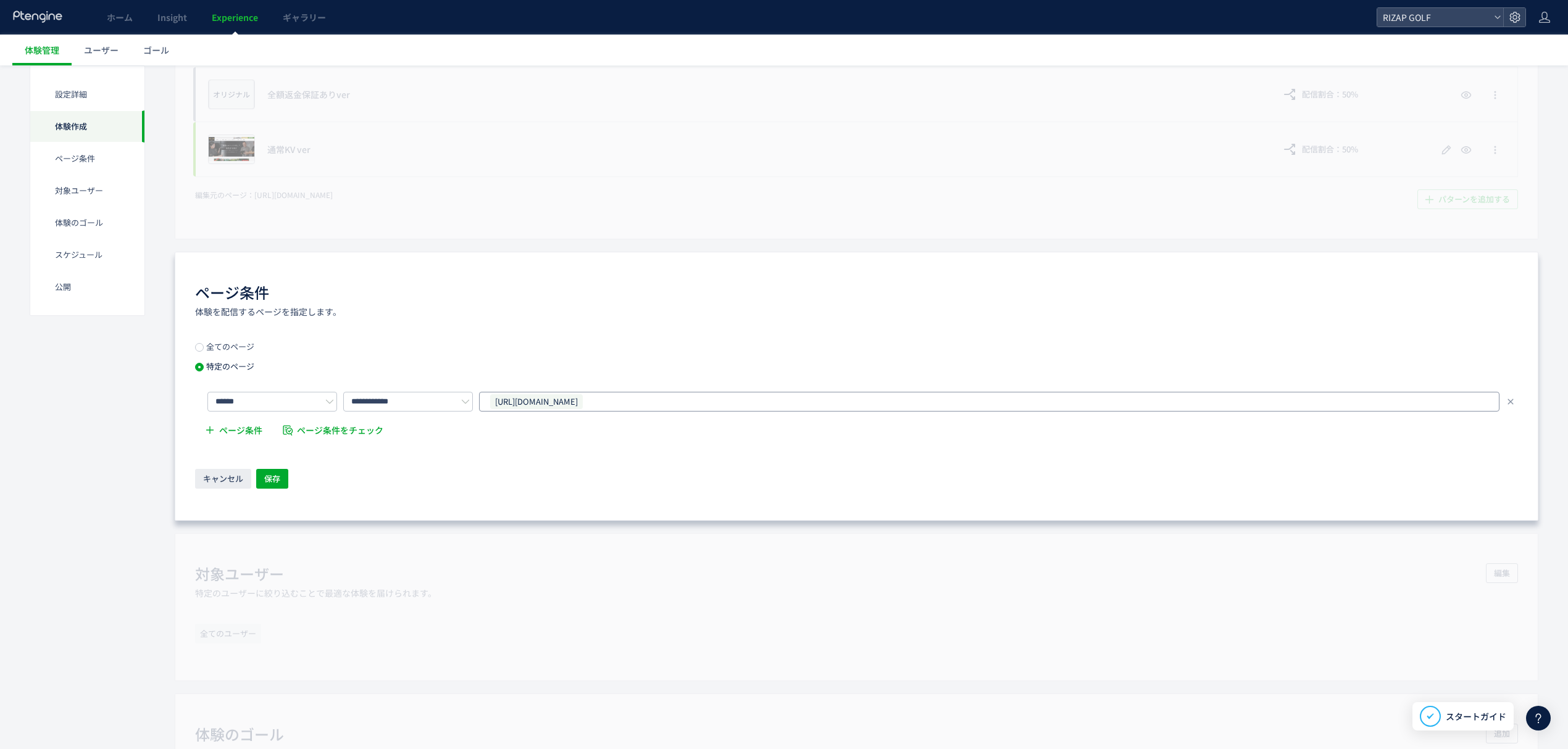
click at [642, 405] on div "[URL][DOMAIN_NAME]" at bounding box center [985, 401] width 991 height 18
drag, startPoint x: 587, startPoint y: 403, endPoint x: 482, endPoint y: 403, distance: 105.0
click at [482, 403] on div "[URL][DOMAIN_NAME] [URL][DOMAIN_NAME] [URL][DOMAIN_NAME] [URL][DOMAIN_NAME] [UR…" at bounding box center [989, 402] width 1020 height 37
copy span "[URL][DOMAIN_NAME]"
click at [639, 400] on div "[URL][DOMAIN_NAME]" at bounding box center [985, 401] width 991 height 18
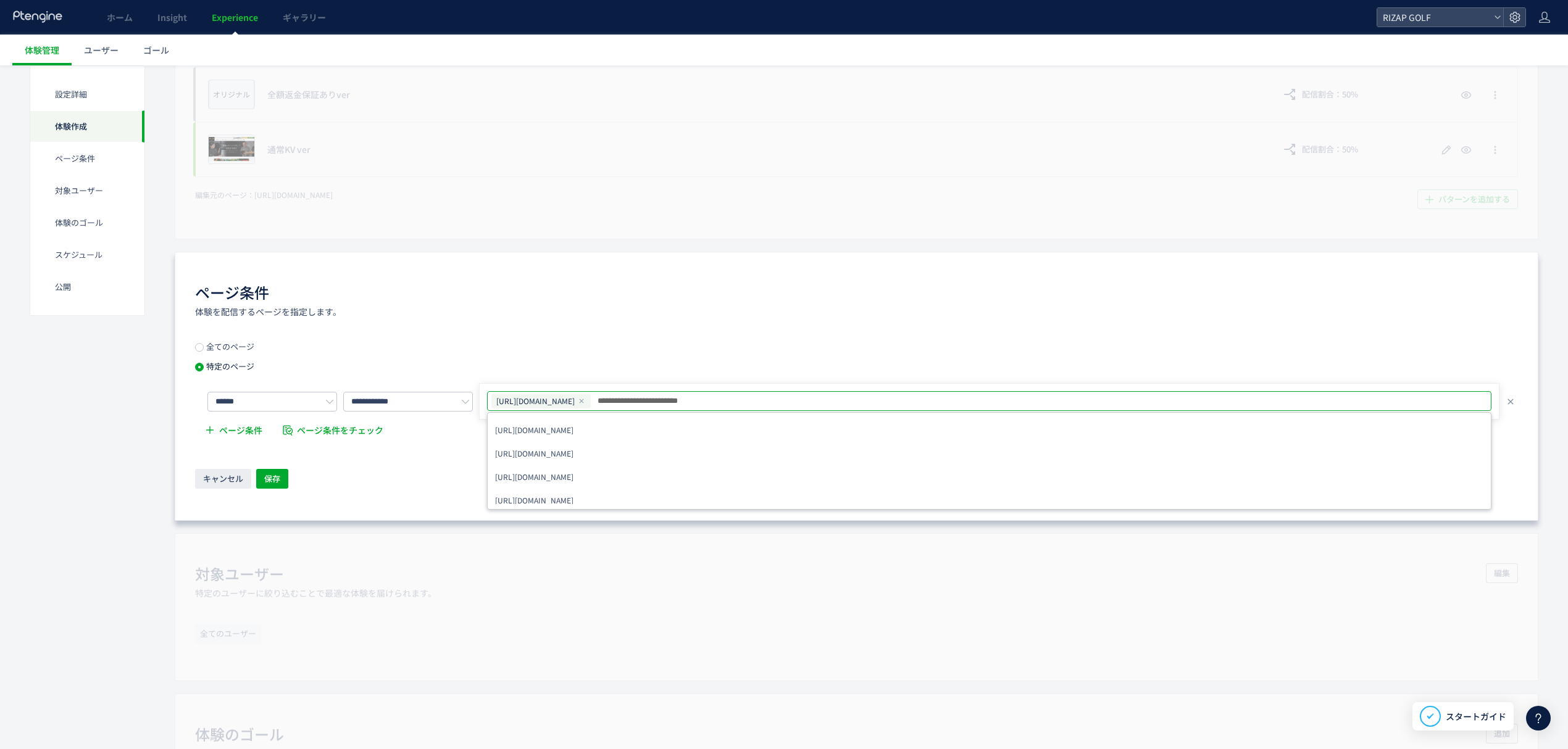
type input "**********"
click at [585, 400] on icon at bounding box center [582, 401] width 8 height 8
click at [280, 483] on span "保存" at bounding box center [272, 478] width 16 height 19
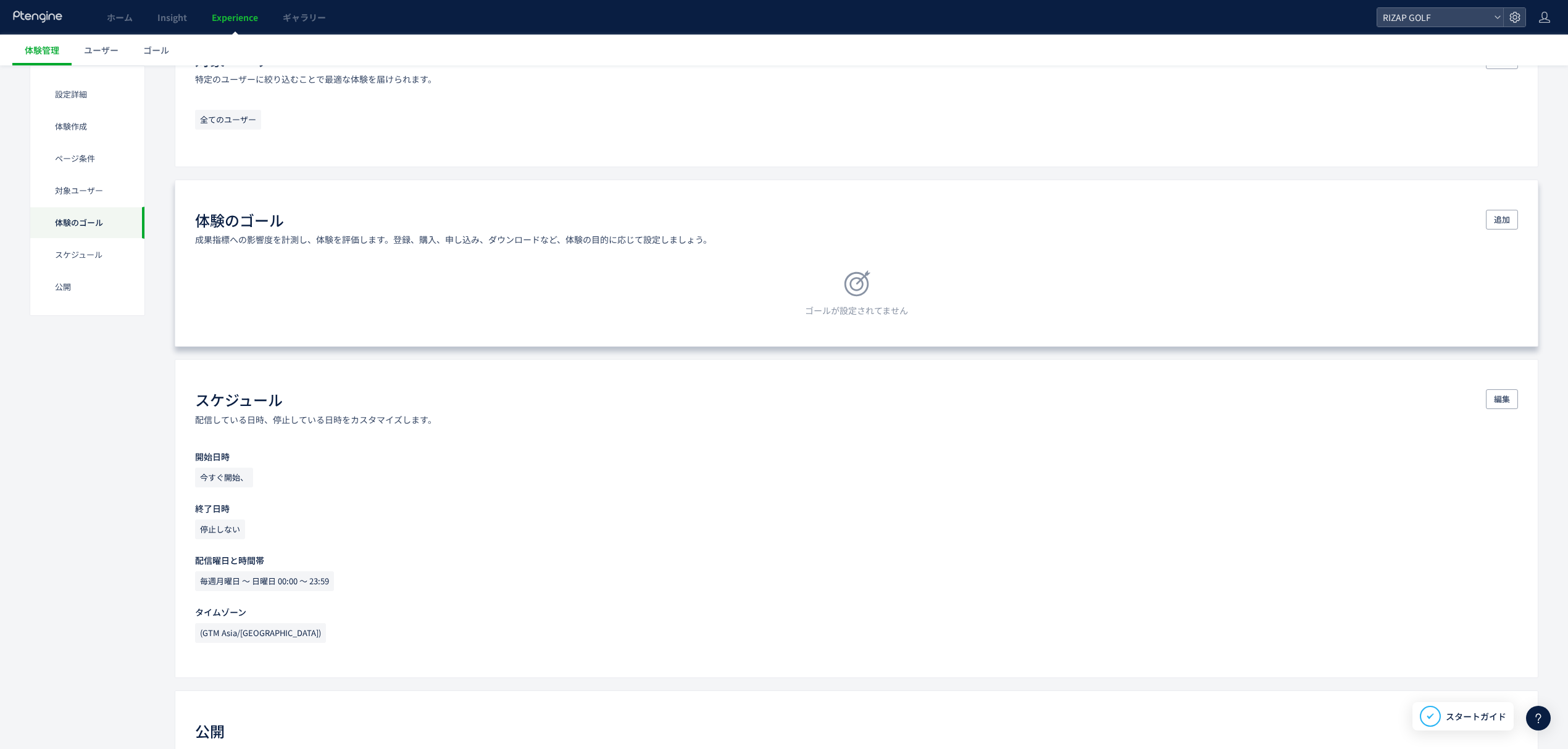
scroll to position [741, 0]
click at [1499, 224] on span "追加" at bounding box center [1502, 219] width 16 height 19
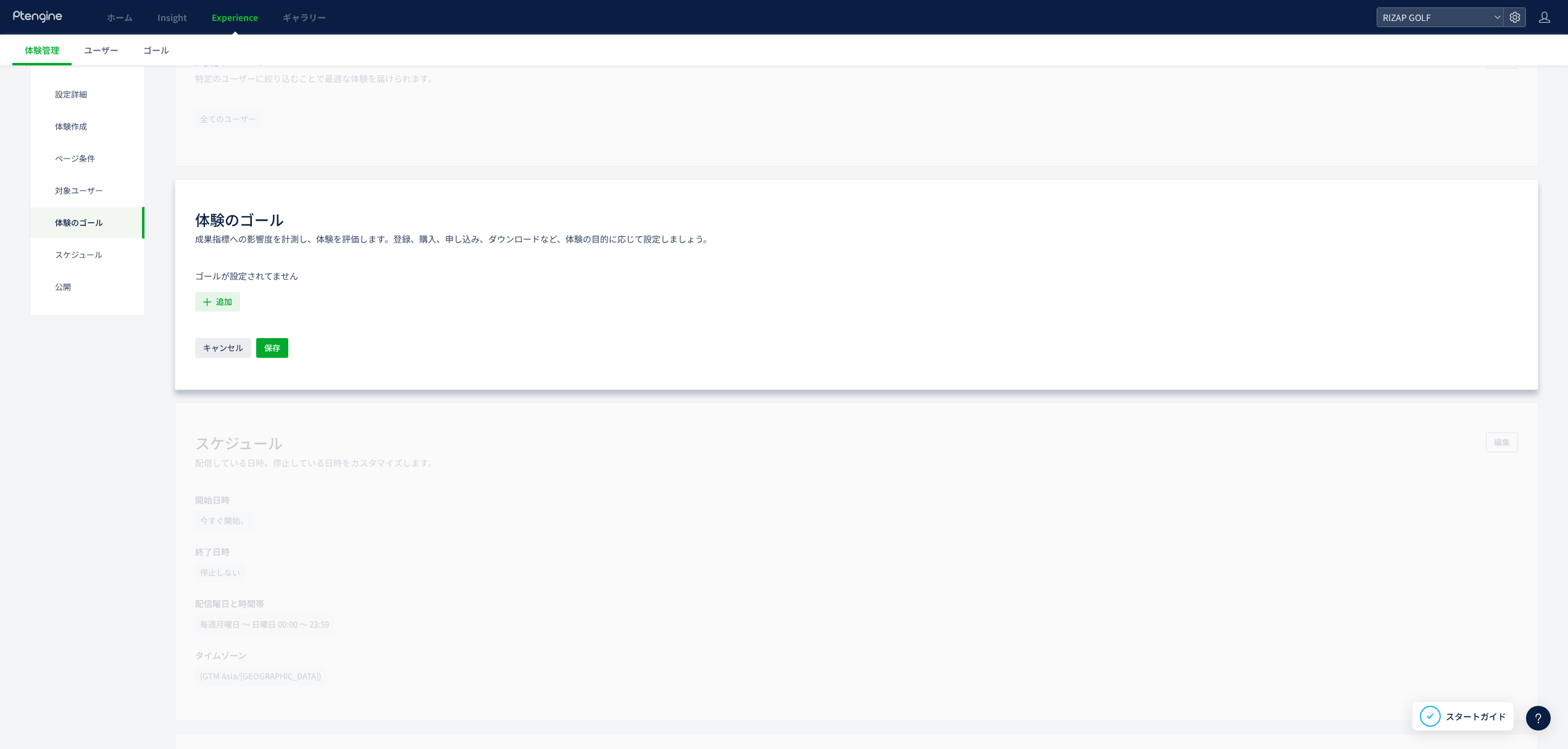
click at [219, 311] on span "追加" at bounding box center [224, 301] width 16 height 19
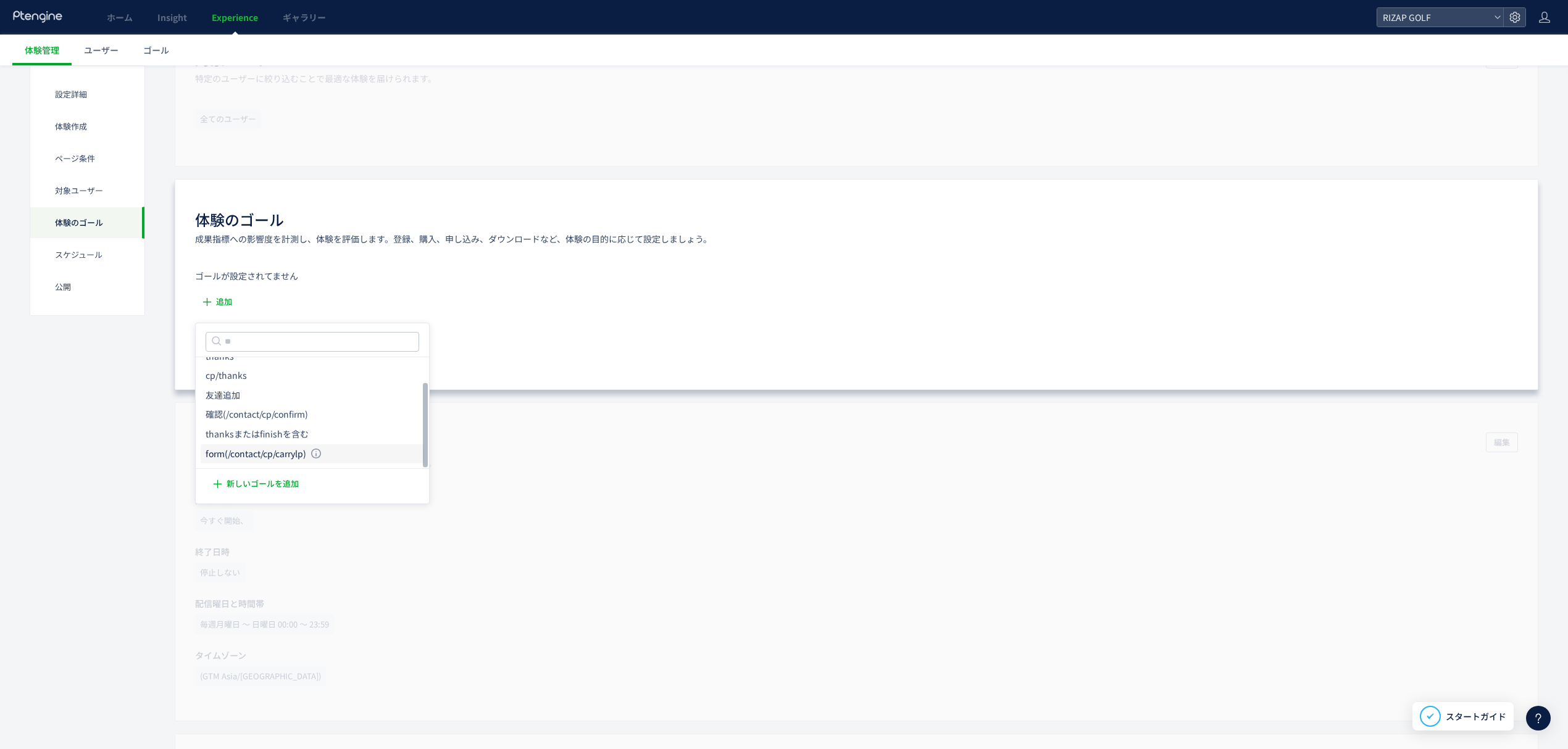
click at [274, 448] on icon "form(/contact/cp/carrylp)" at bounding box center [256, 454] width 101 height 13
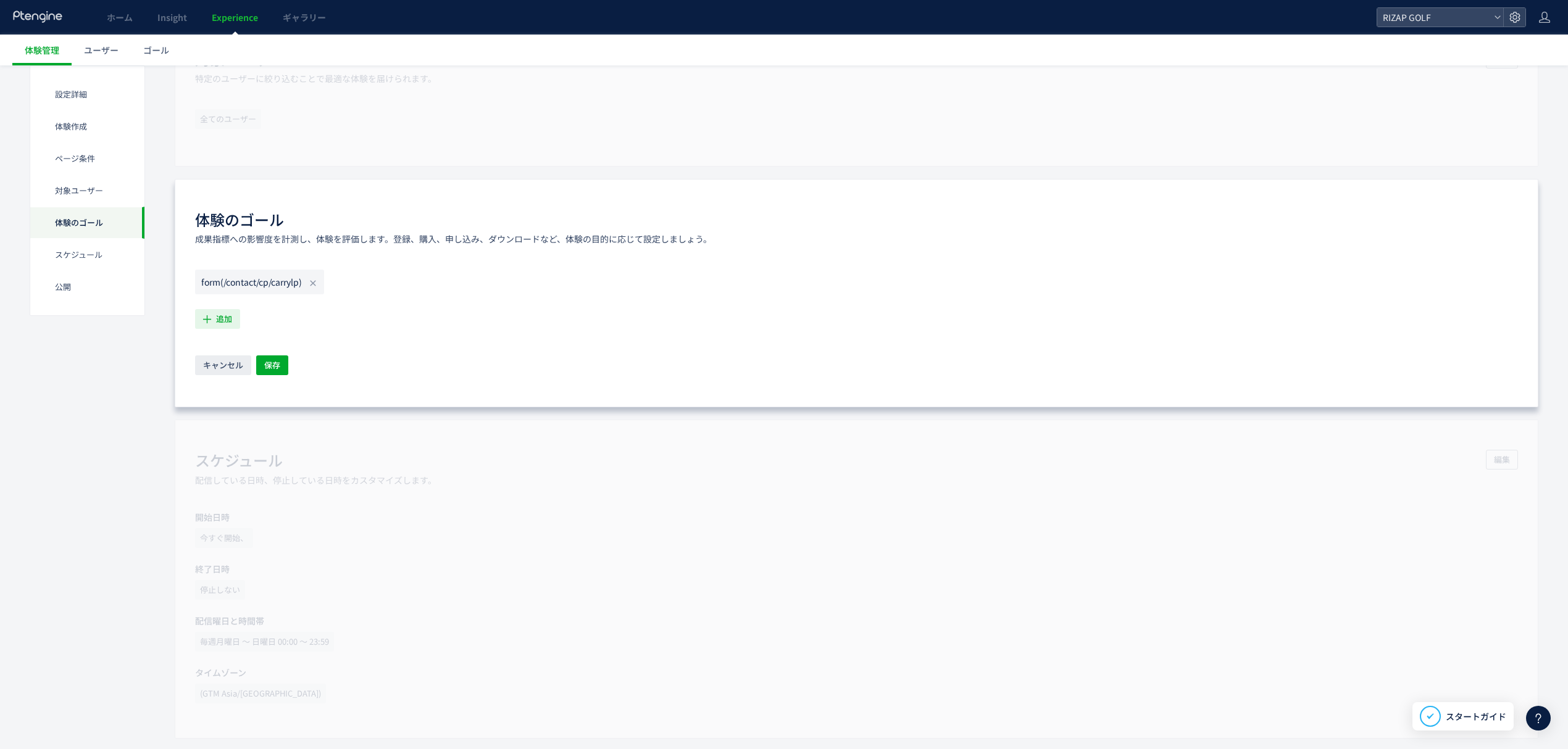
click at [226, 325] on span "追加" at bounding box center [224, 319] width 16 height 19
click at [243, 427] on icon "確認(/contact/cp/confirm)" at bounding box center [257, 432] width 102 height 13
click at [220, 323] on span "追加" at bounding box center [224, 319] width 16 height 19
click at [245, 447] on icon "thanksまたはfinishを含む" at bounding box center [257, 452] width 103 height 13
click at [275, 360] on span "保存" at bounding box center [272, 365] width 16 height 19
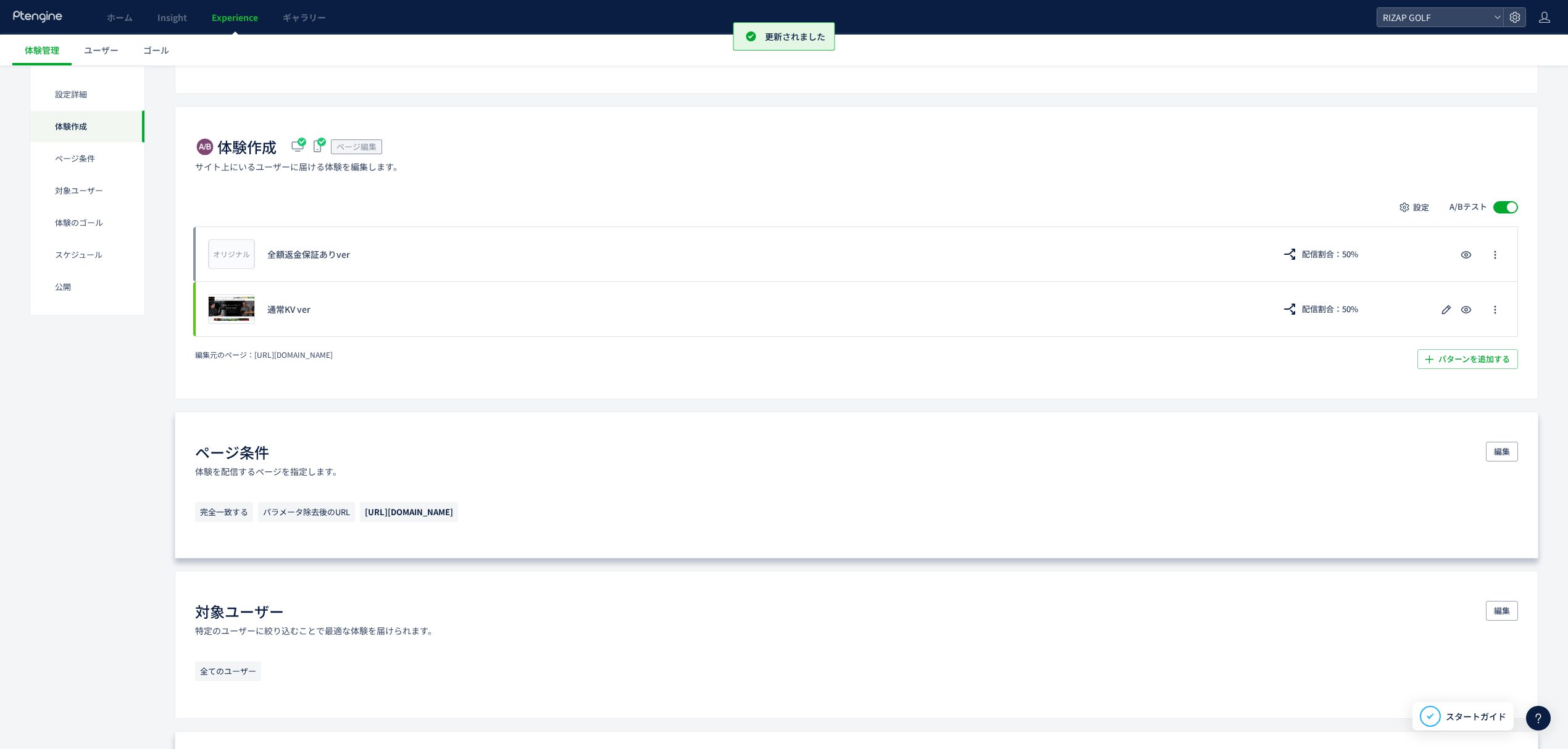
scroll to position [0, 0]
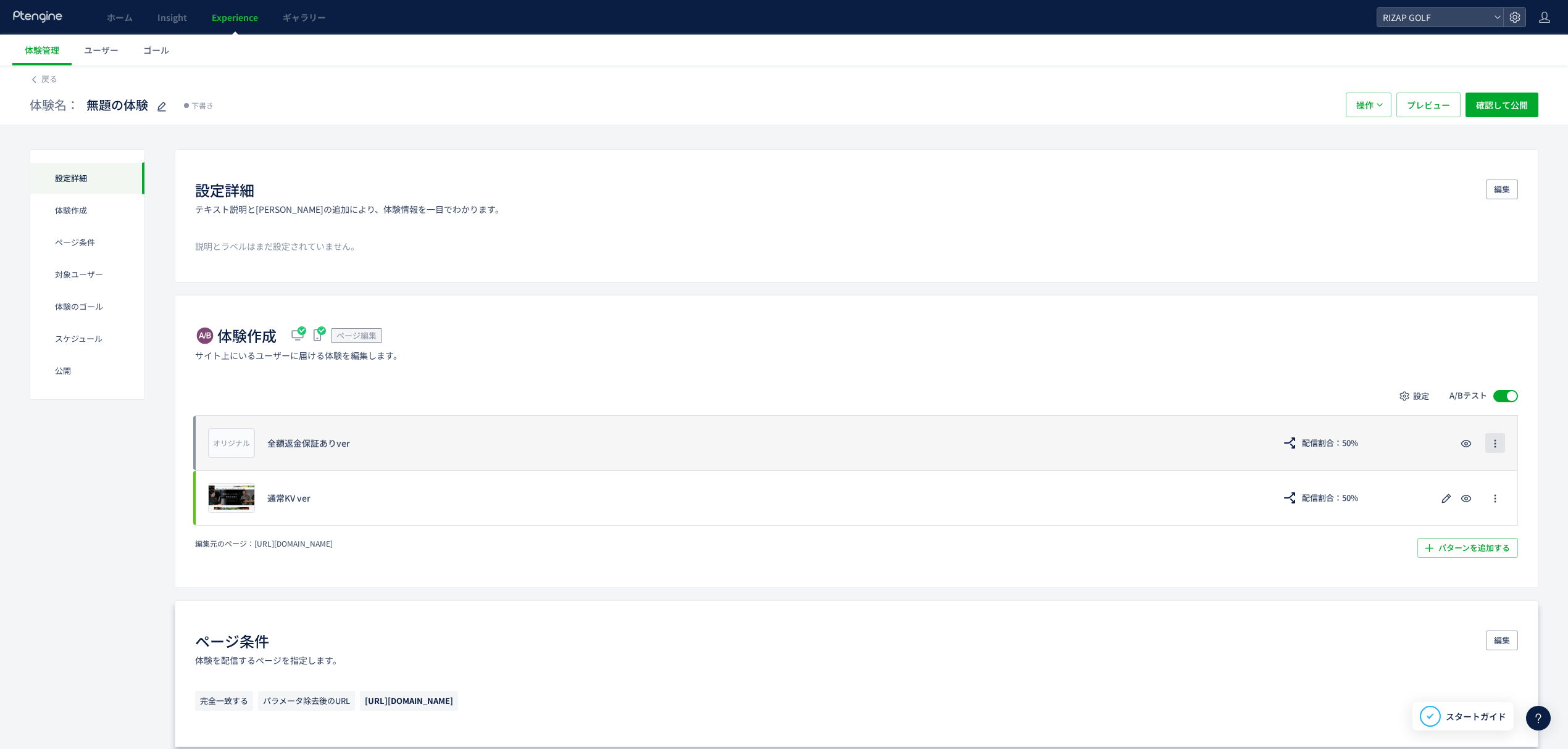
click at [1492, 447] on icon "button" at bounding box center [1495, 444] width 10 height 10
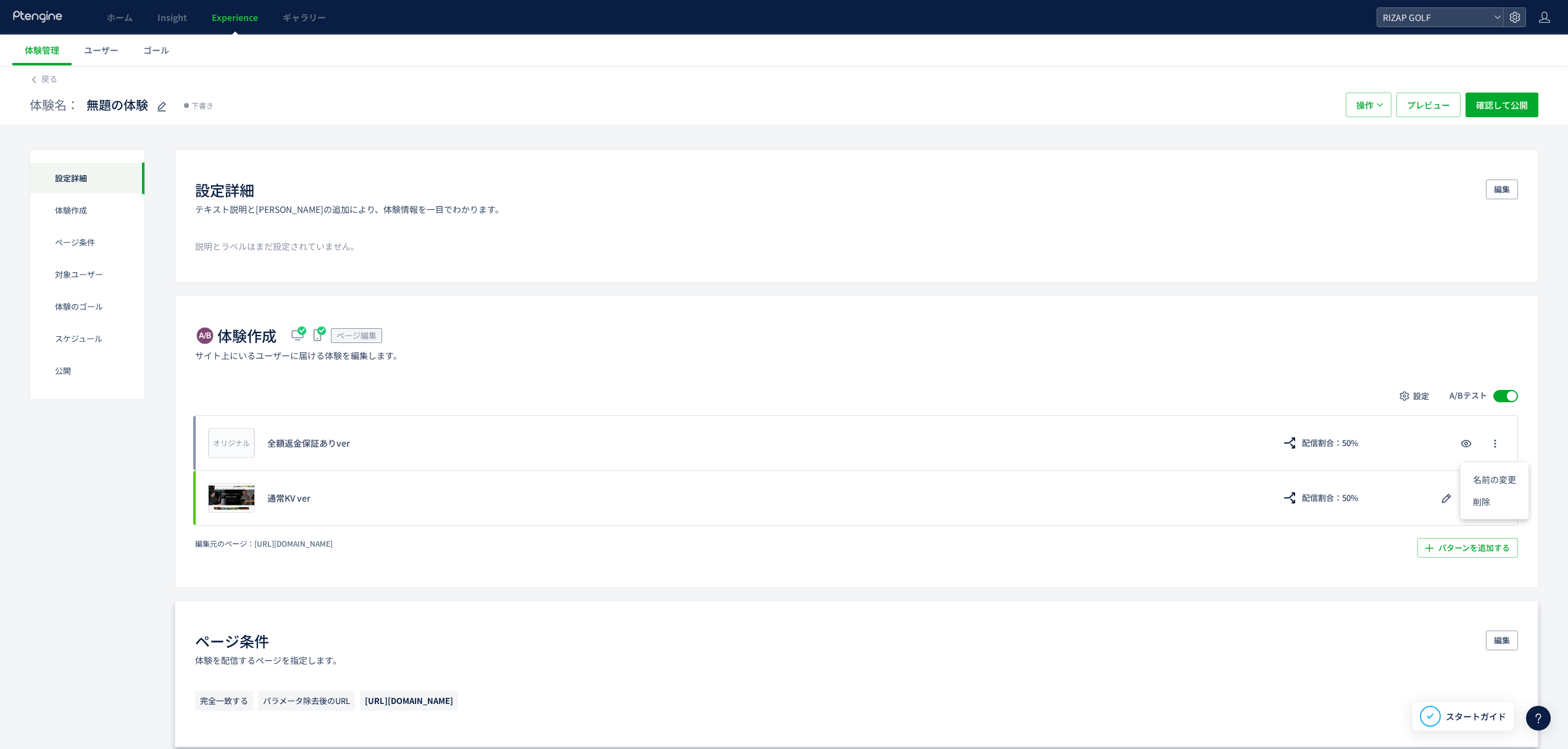
click at [1267, 618] on div "ページ条件 体験を配信するページを指定します。 編集 完全一致する パラメータ除去後のURL [URL][DOMAIN_NAME]" at bounding box center [856, 674] width 1364 height 147
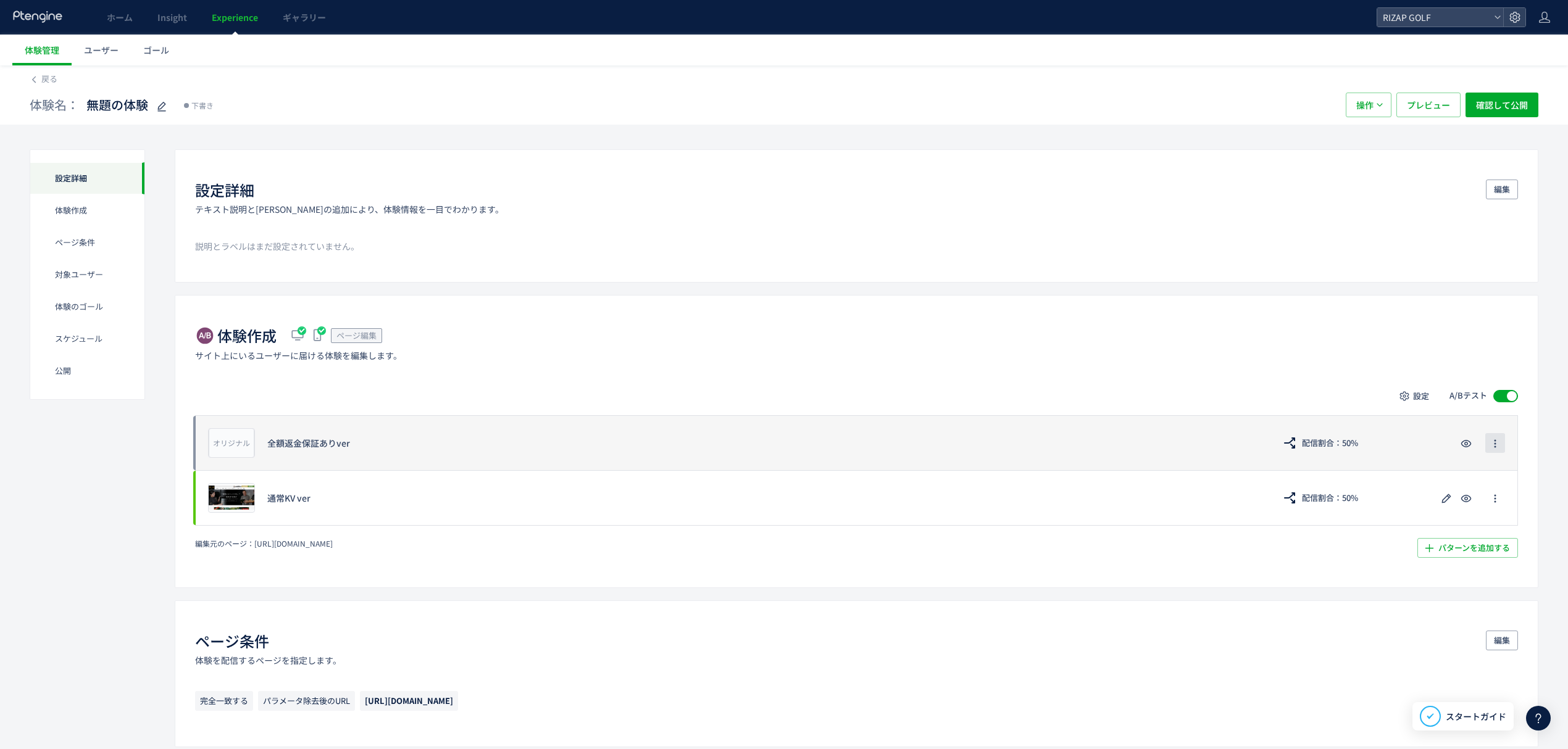
click at [1501, 449] on button "button" at bounding box center [1494, 442] width 19 height 19
click at [1470, 447] on use "button" at bounding box center [1466, 444] width 11 height 8
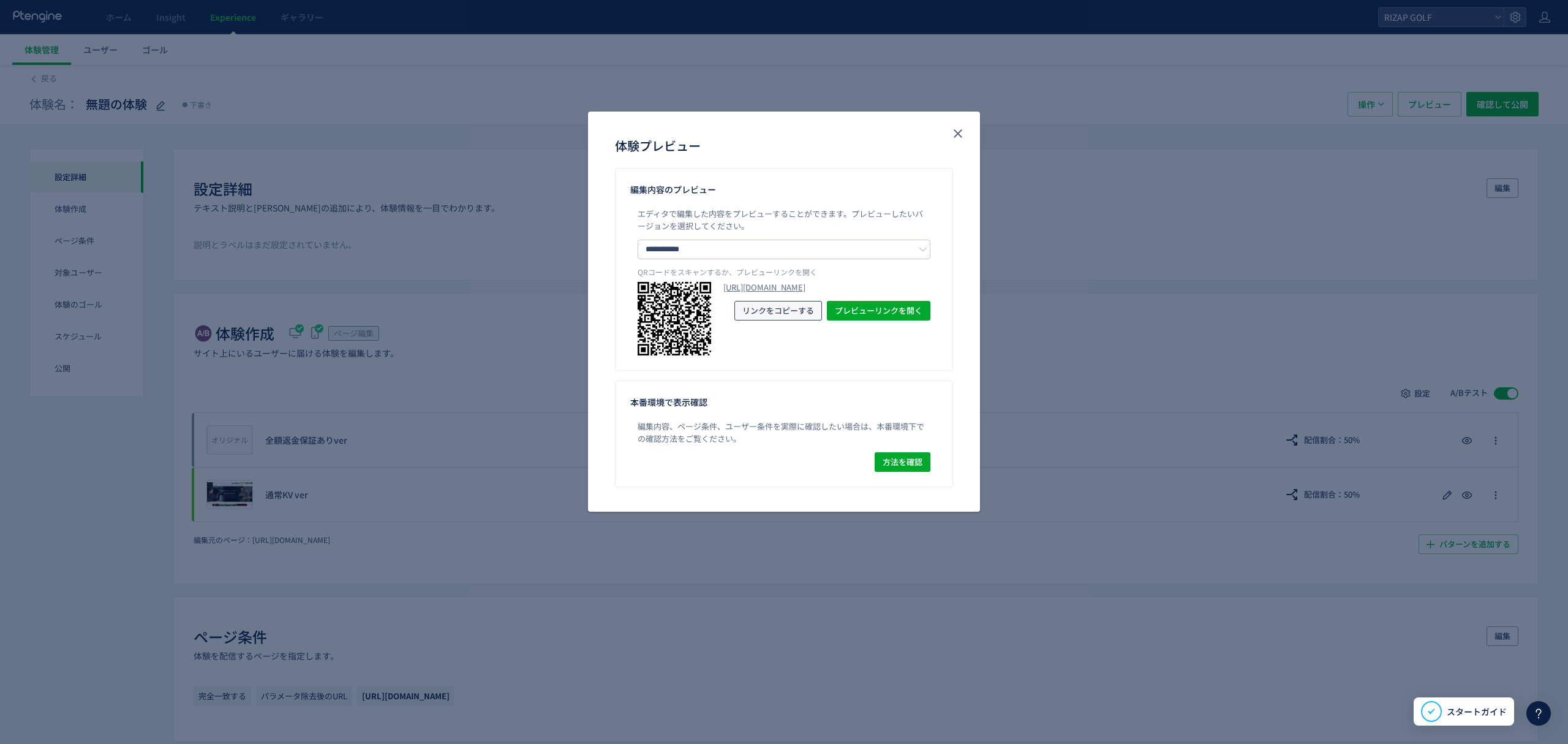
click at [789, 320] on span "リンクをコピーする" at bounding box center [778, 310] width 72 height 19
click at [959, 139] on icon "close" at bounding box center [958, 134] width 15 height 15
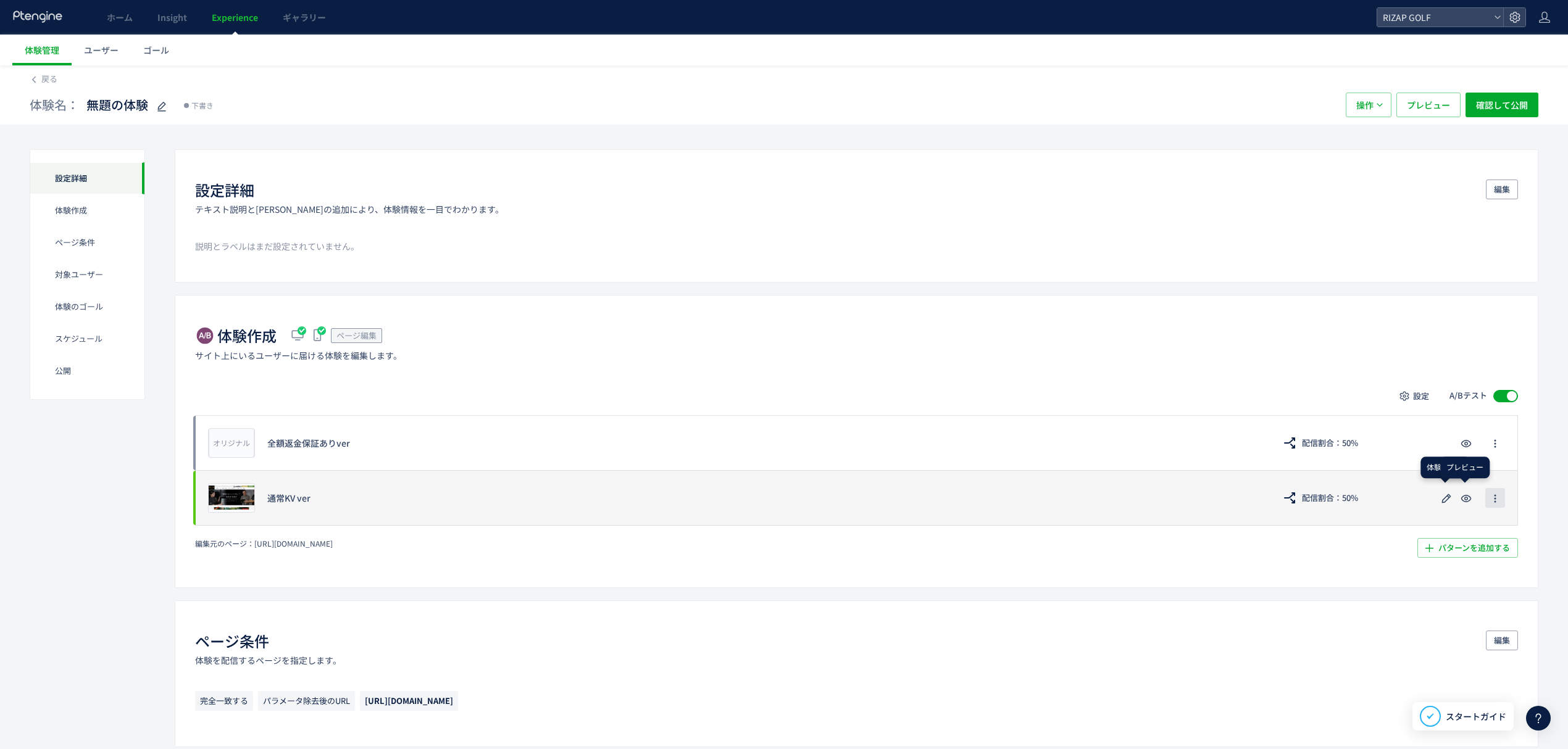
click at [1494, 501] on use "button" at bounding box center [1494, 498] width 2 height 8
click at [1465, 506] on icon "button" at bounding box center [1466, 498] width 15 height 15
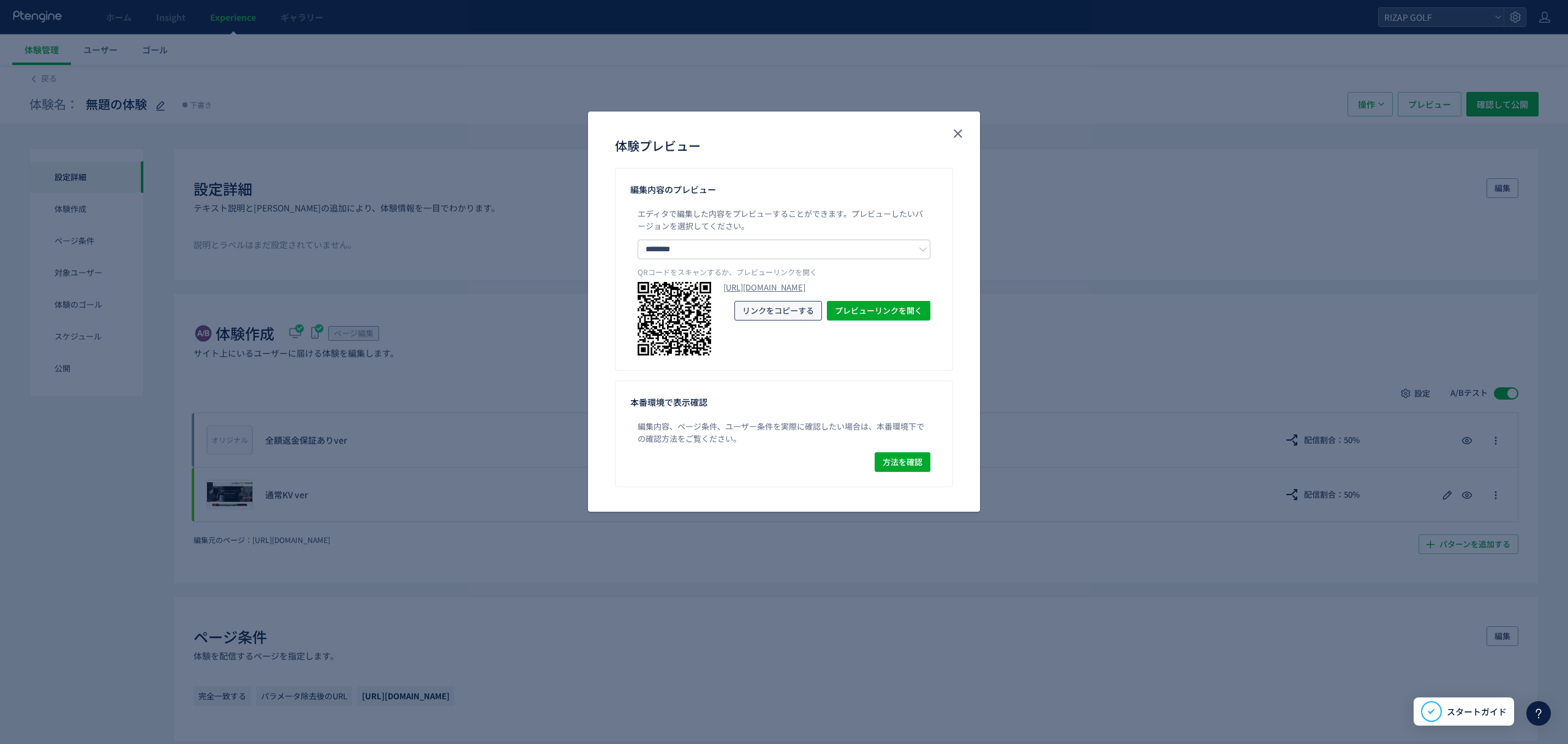
click at [777, 320] on span "リンクをコピーする" at bounding box center [778, 310] width 72 height 19
drag, startPoint x: 954, startPoint y: 135, endPoint x: 950, endPoint y: 140, distance: 6.4
click at [954, 135] on icon "close" at bounding box center [958, 134] width 15 height 15
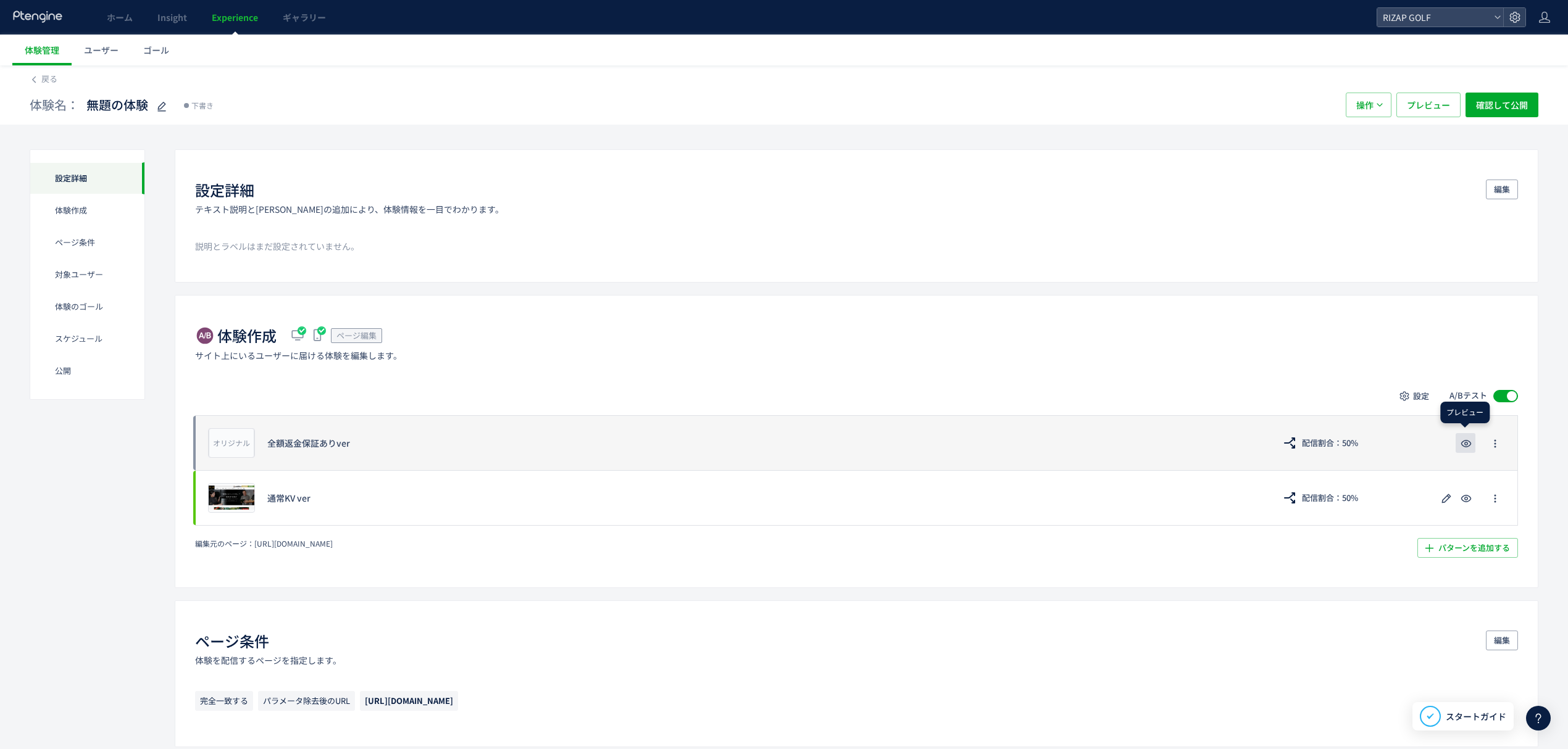
click at [1460, 444] on icon "button" at bounding box center [1466, 444] width 15 height 15
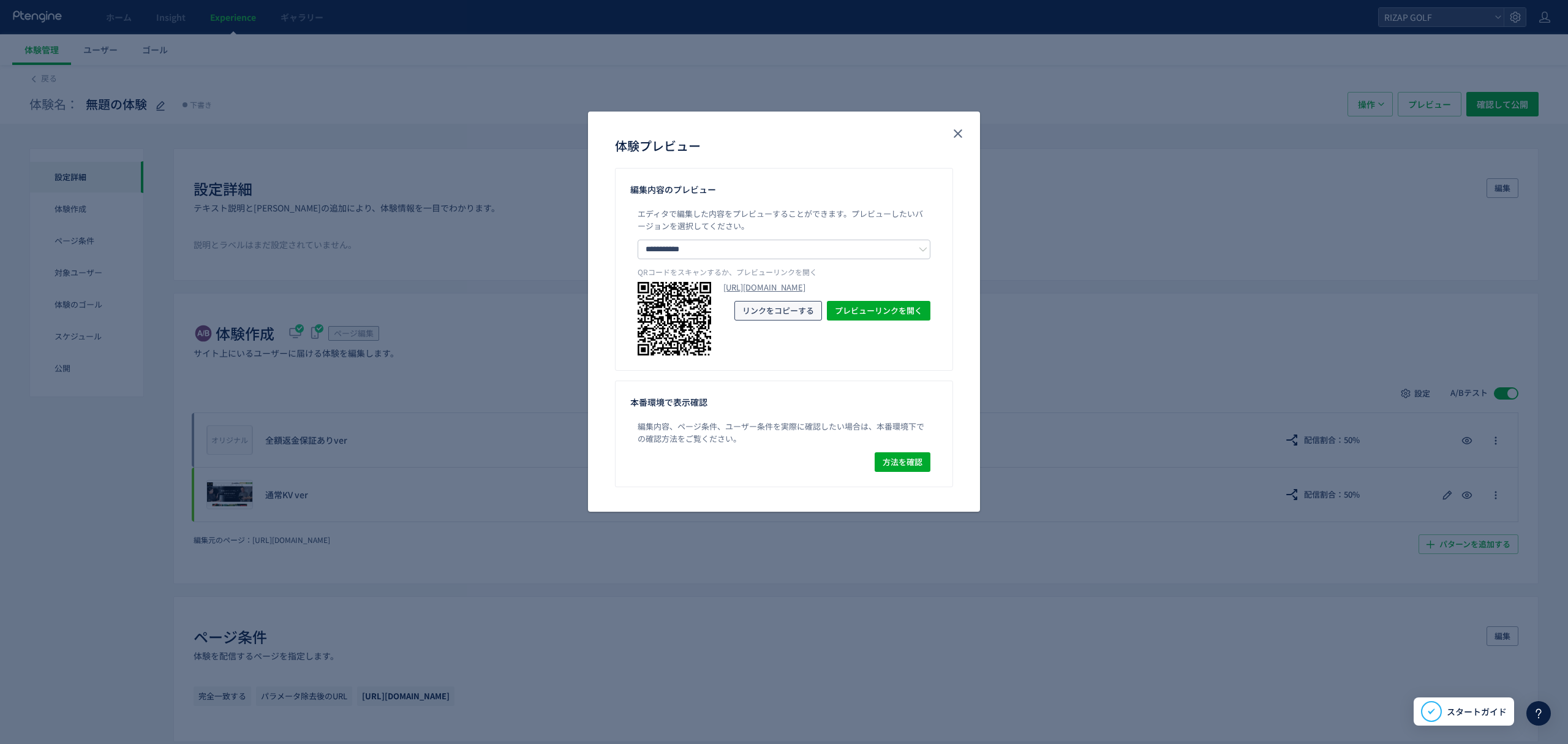
click at [765, 320] on span "リンクをコピーする" at bounding box center [778, 310] width 72 height 19
click at [965, 136] on button "close" at bounding box center [958, 133] width 19 height 19
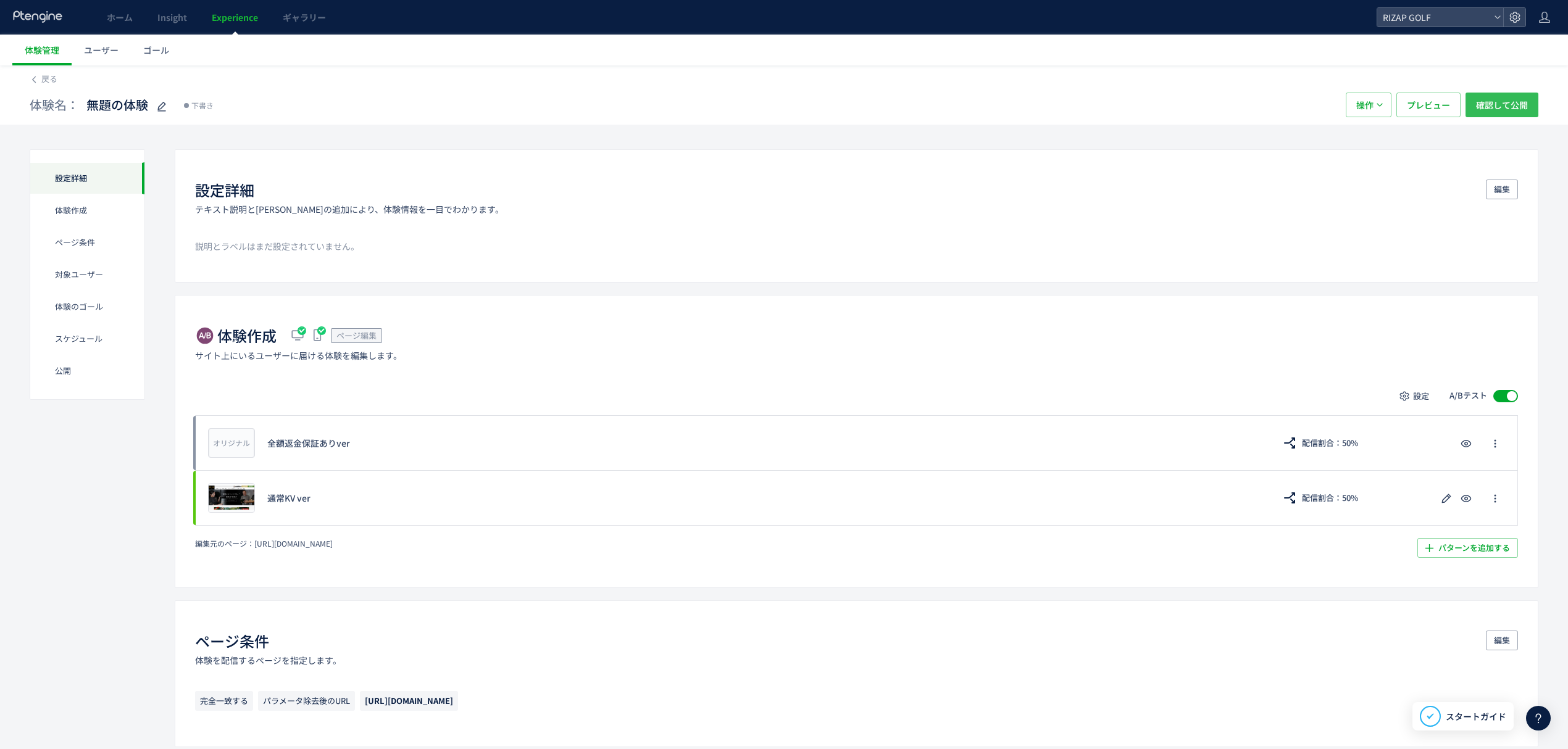
click at [1491, 109] on span "確認して公開" at bounding box center [1501, 104] width 52 height 25
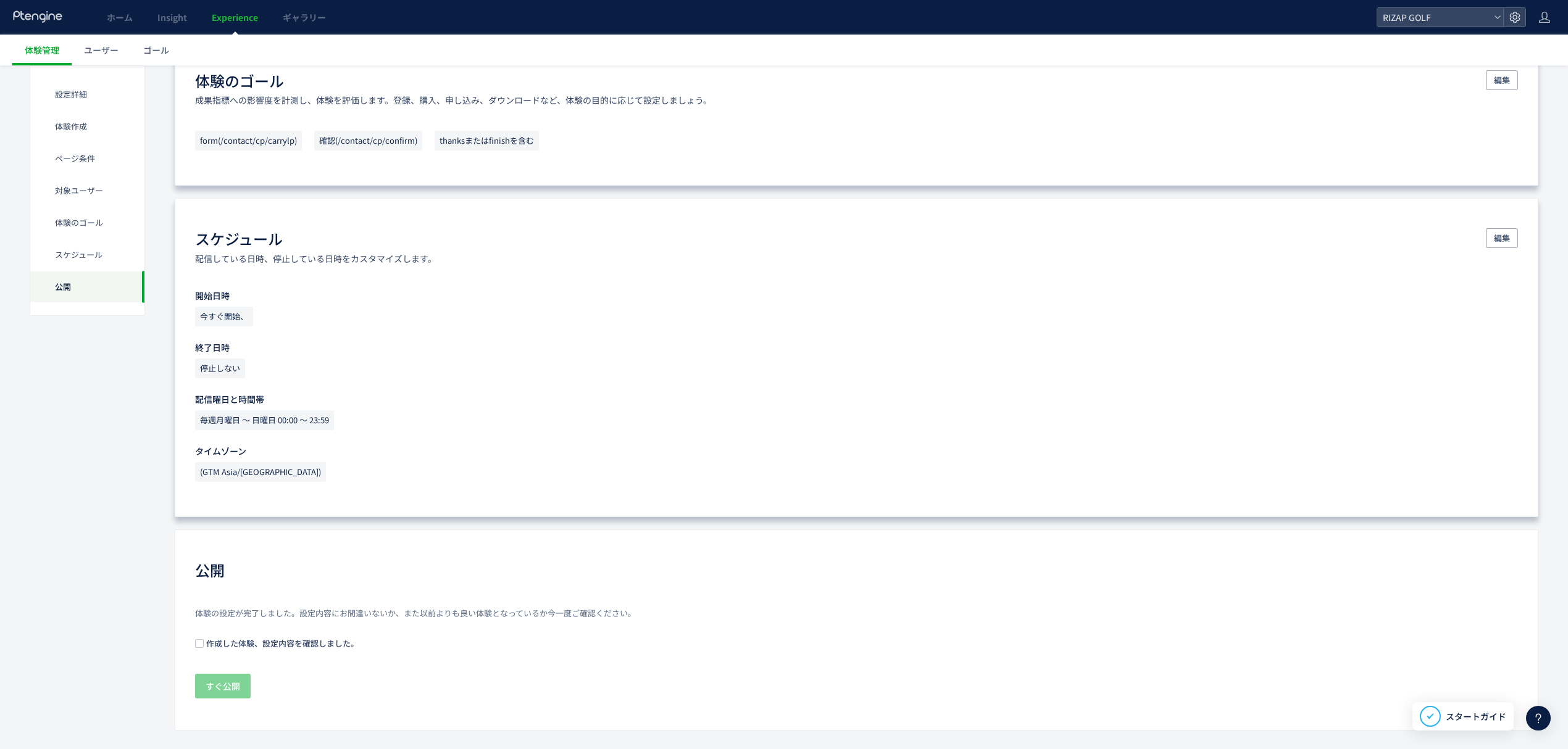
scroll to position [902, 0]
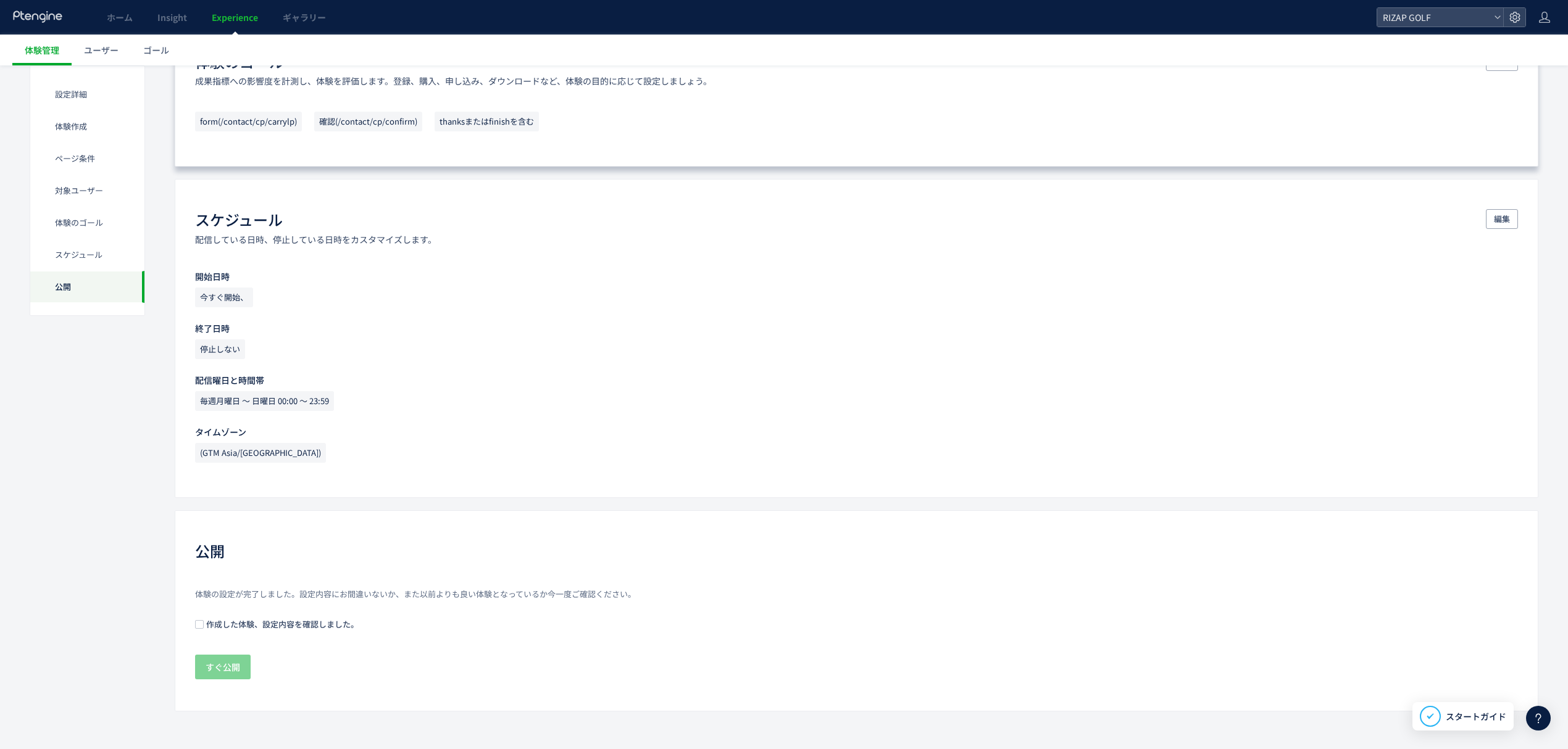
click at [270, 620] on span "作成した体験、設定内容を確認しました。" at bounding box center [281, 624] width 155 height 12
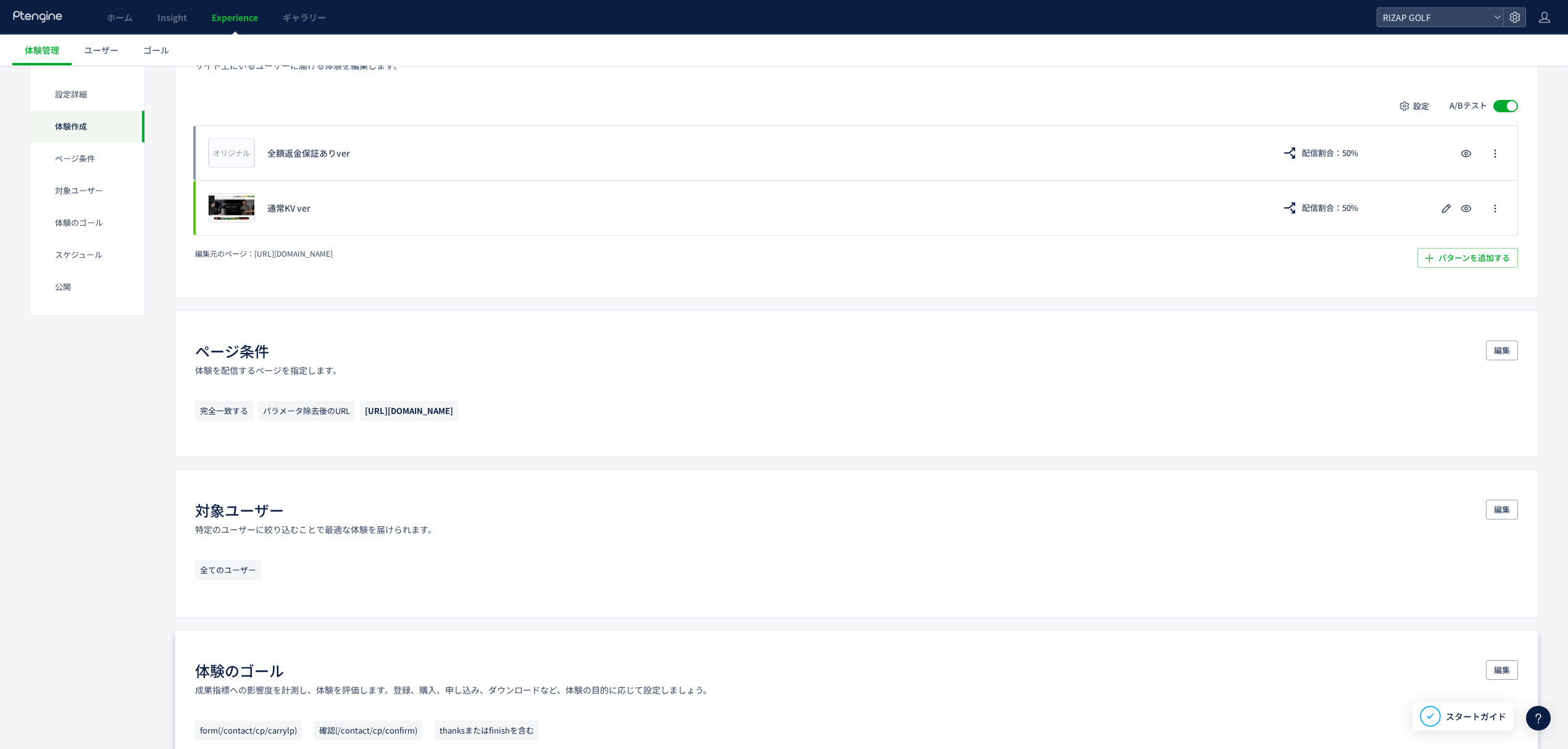
scroll to position [0, 0]
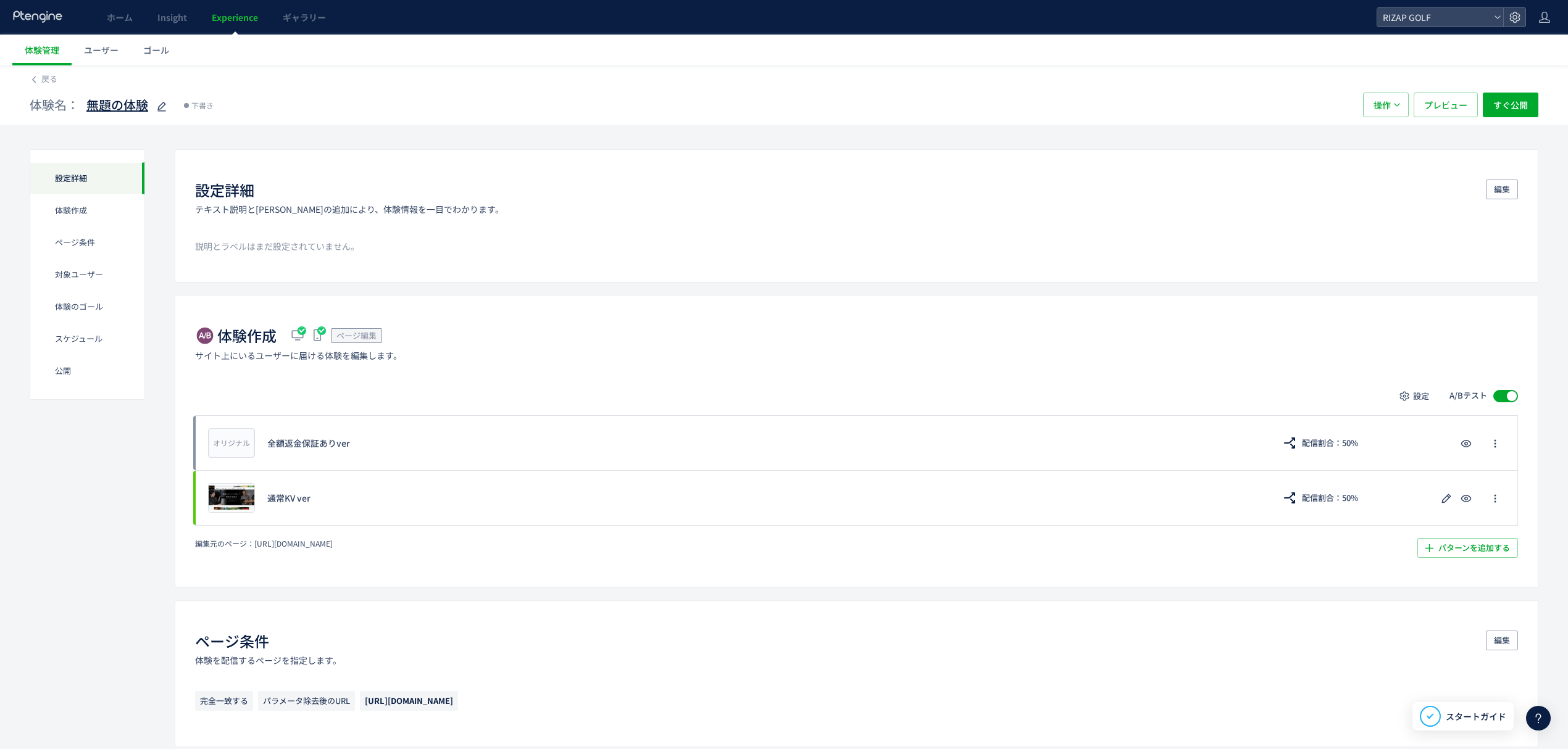
click at [101, 101] on span "無題の体験" at bounding box center [117, 105] width 62 height 18
type input "*"
type input "****"
click at [1363, 92] on button "操作" at bounding box center [1386, 104] width 46 height 25
click at [163, 102] on div "体験名： 本サイト 下書き" at bounding box center [682, 104] width 1304 height 25
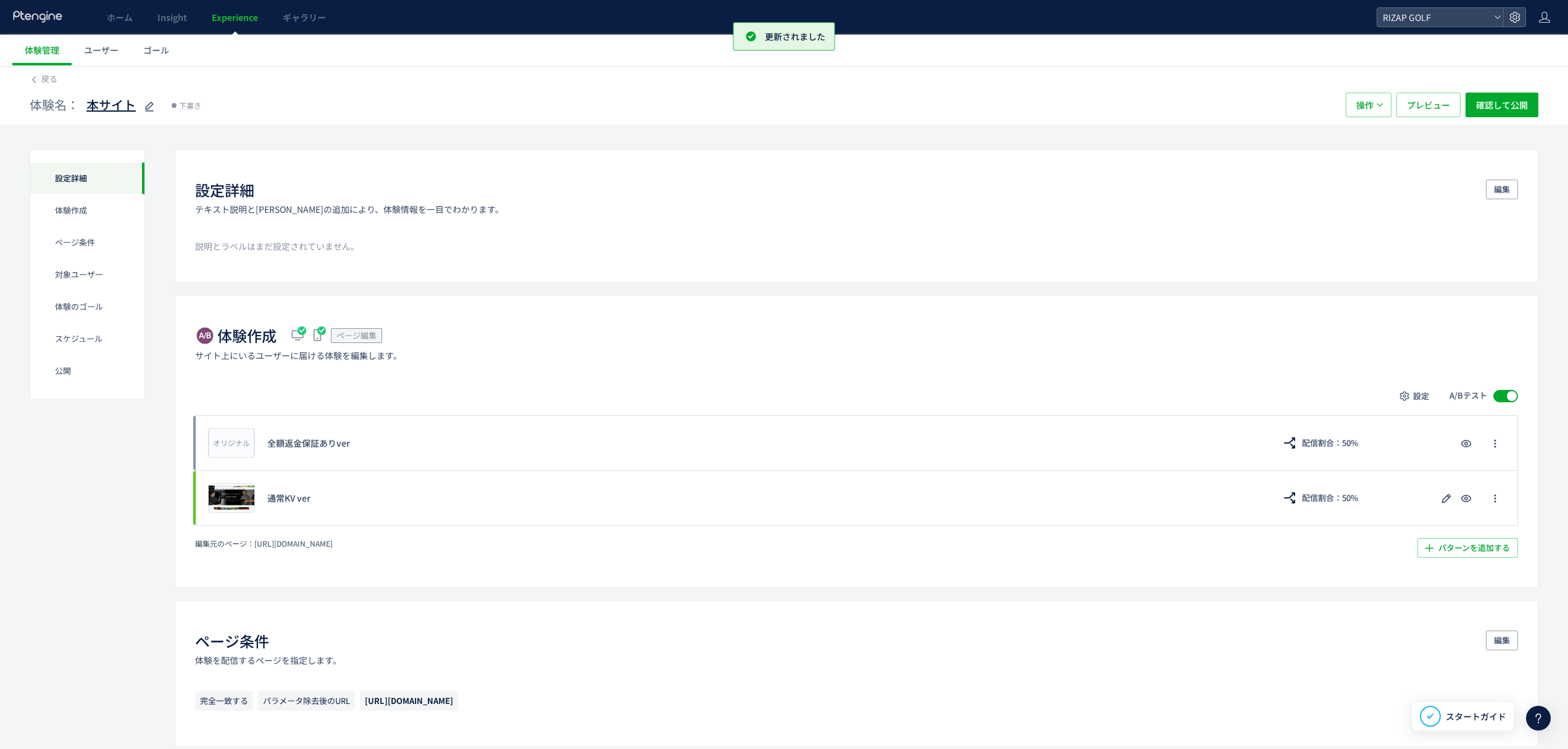
click at [131, 102] on span "本サイト" at bounding box center [111, 105] width 50 height 18
type input "**********"
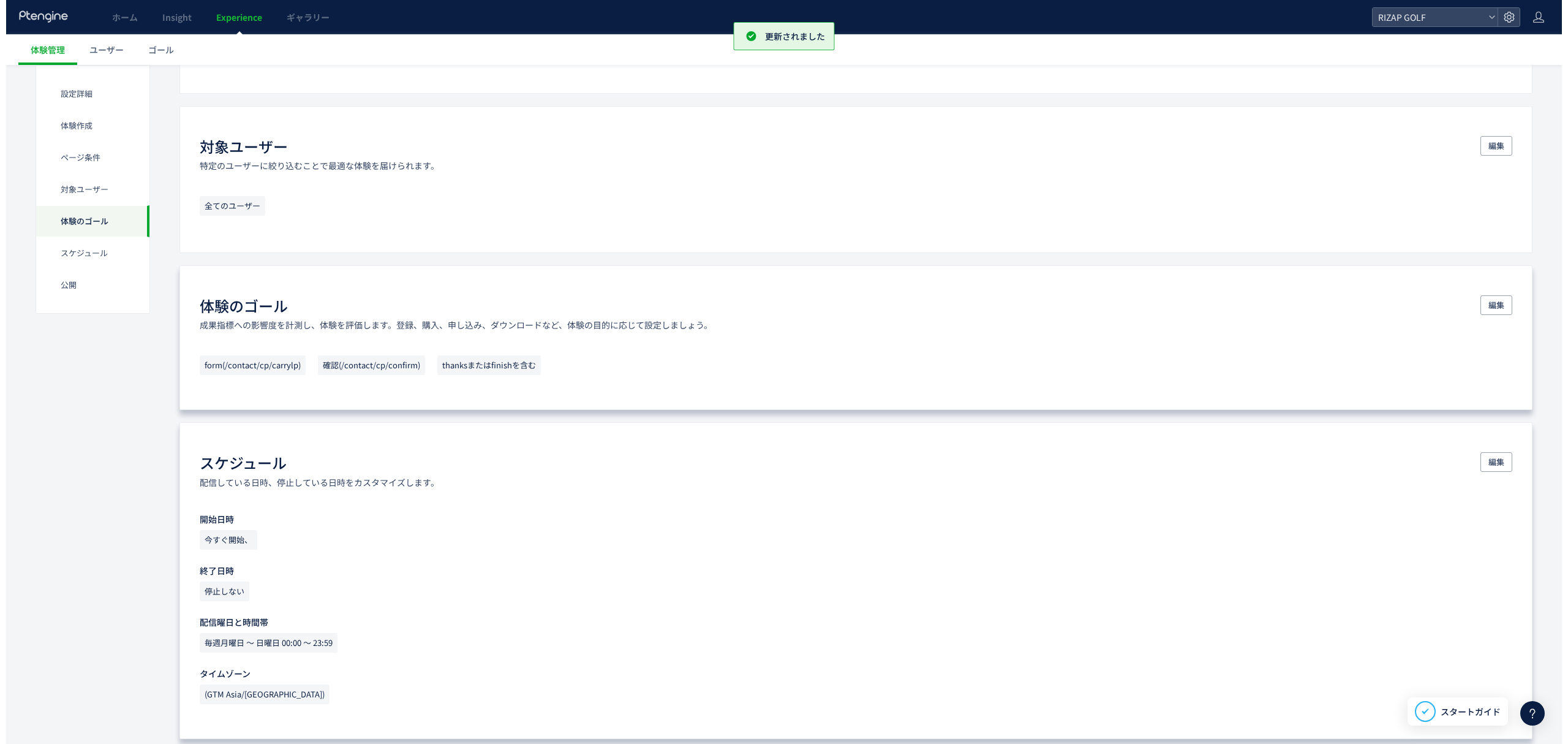
scroll to position [896, 0]
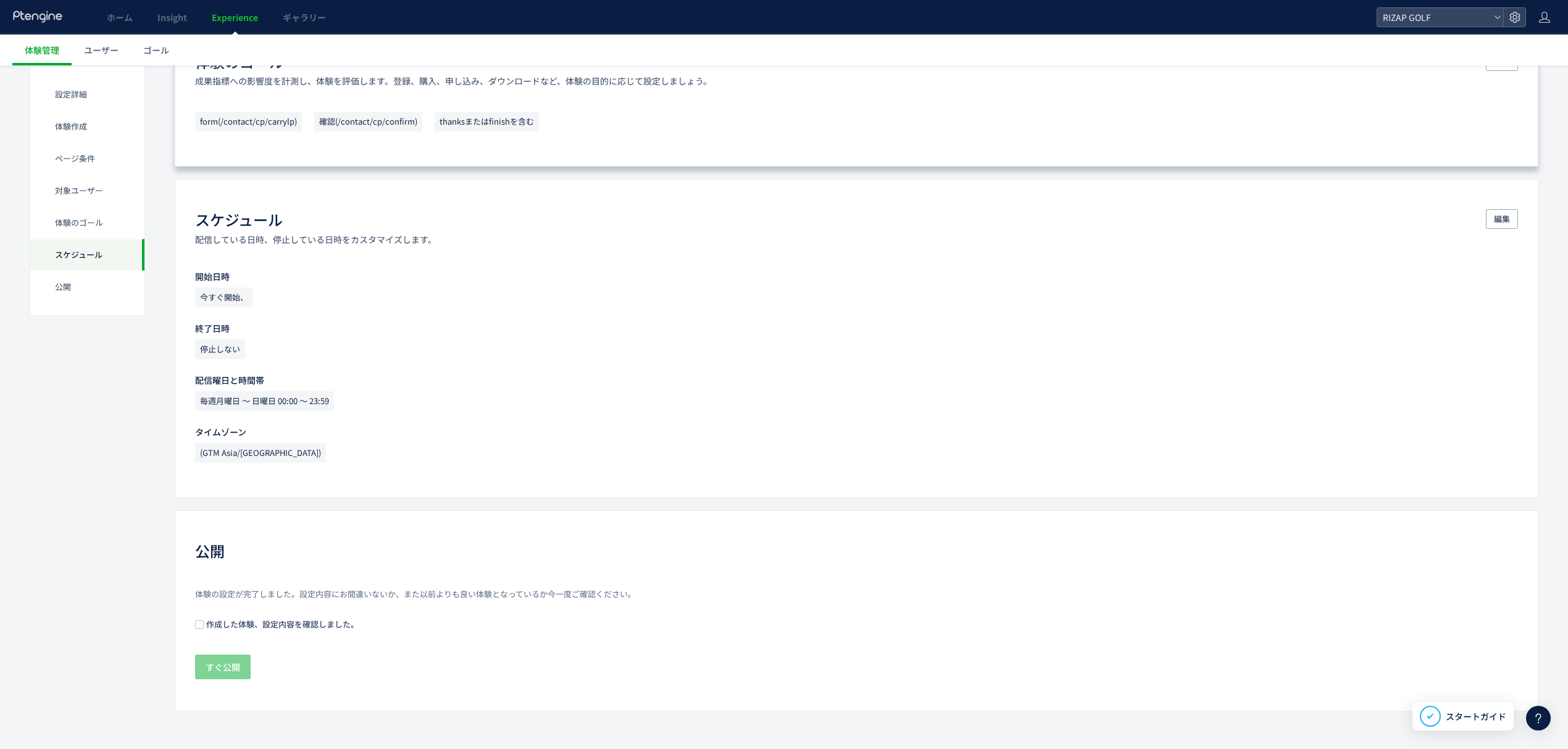
click at [285, 620] on span "作成した体験、設定内容を確認しました。" at bounding box center [281, 624] width 155 height 12
click at [222, 677] on span "すぐ公開" at bounding box center [223, 667] width 35 height 25
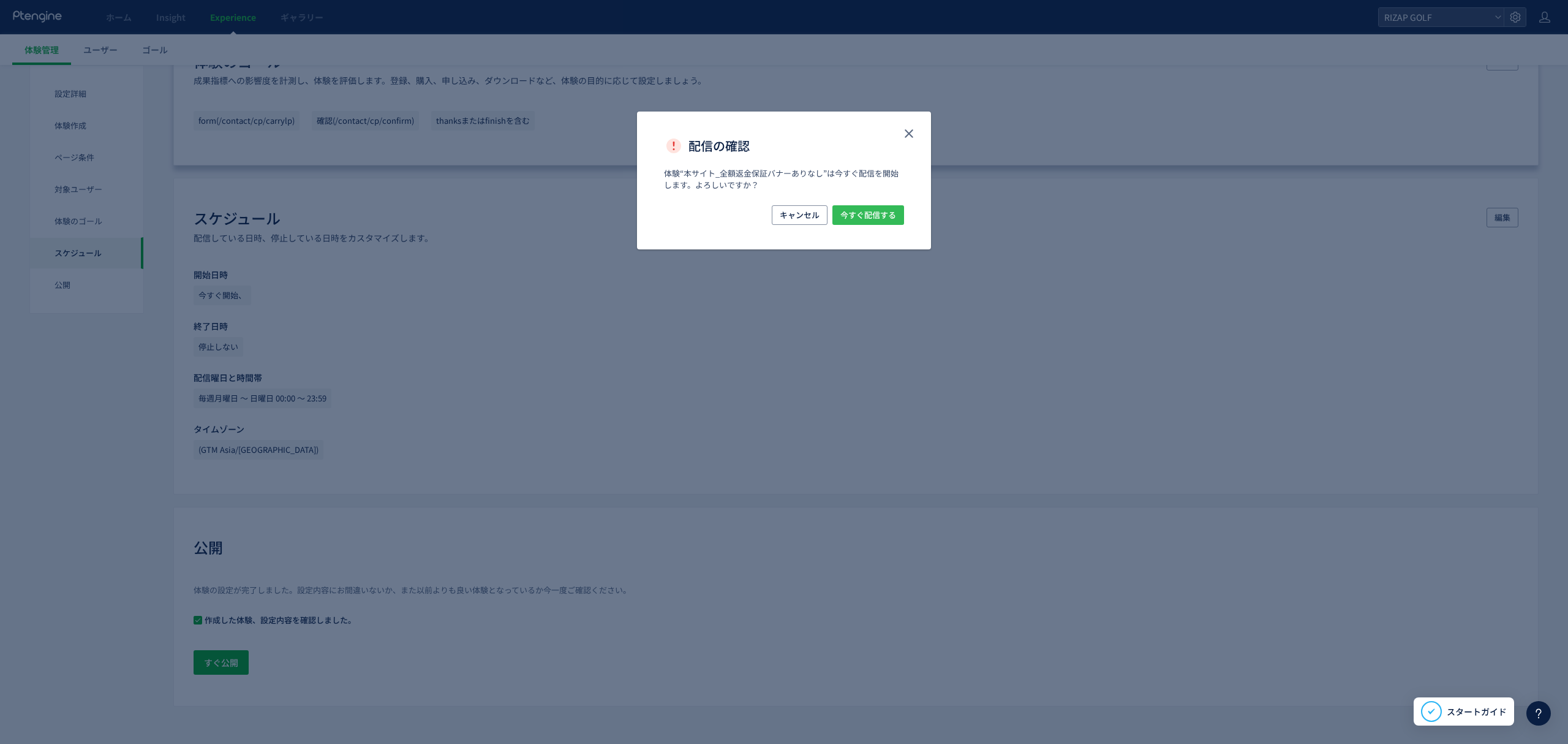
click at [856, 214] on span "今すぐ配信する" at bounding box center [868, 215] width 56 height 19
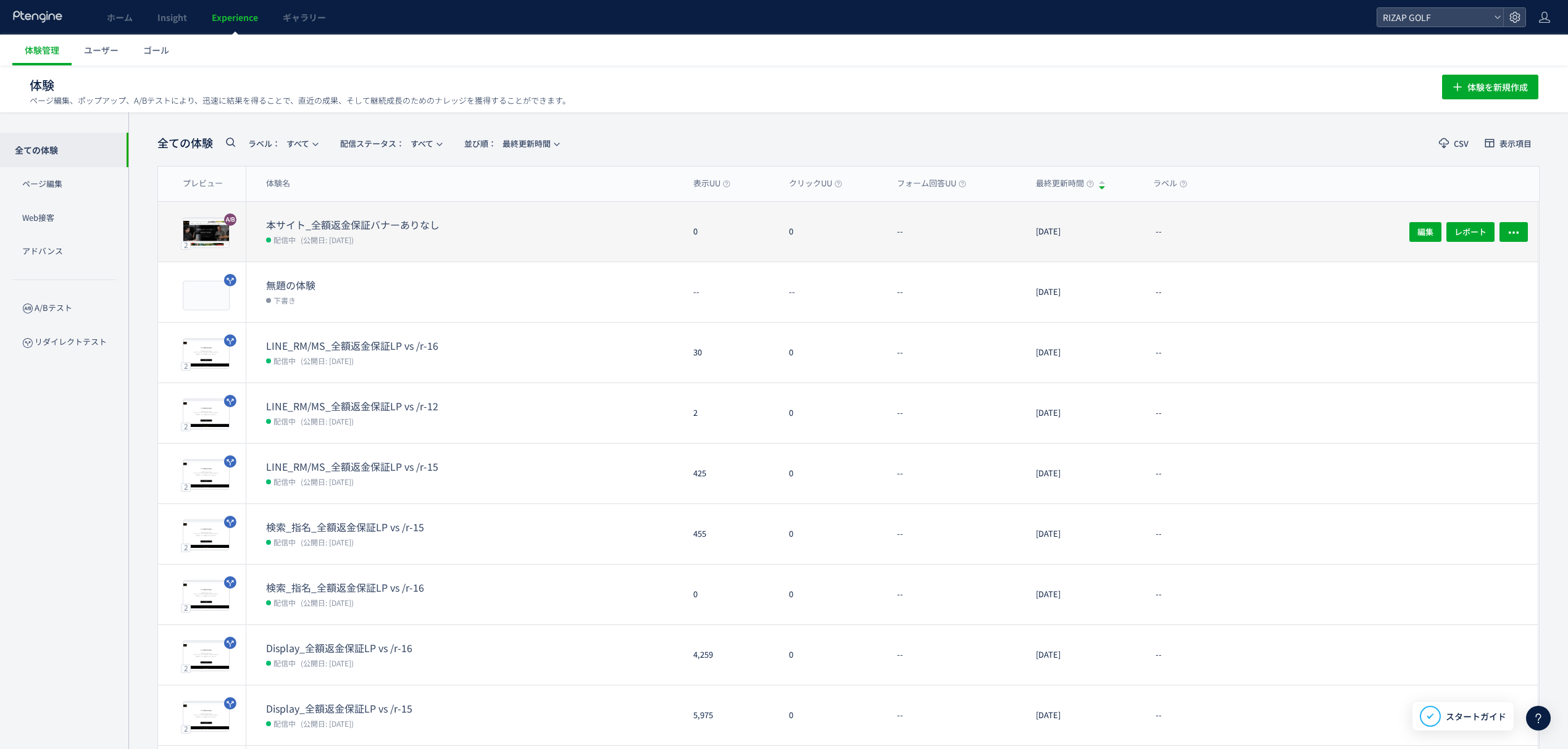
click at [355, 219] on dt "本サイト_全額返金保証バナーありなし" at bounding box center [365, 225] width 197 height 14
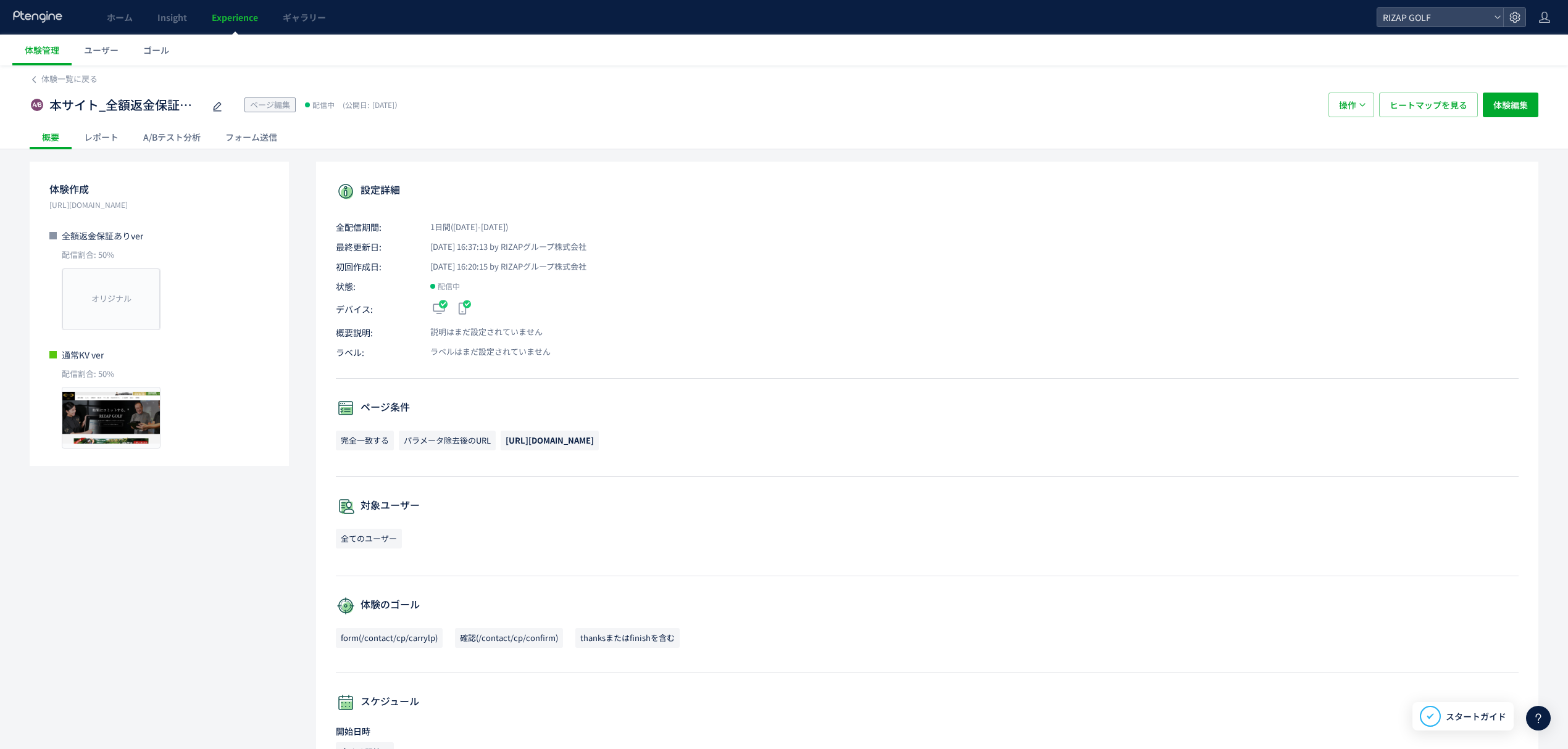
click at [153, 142] on div "A/Bテスト分析" at bounding box center [172, 136] width 82 height 25
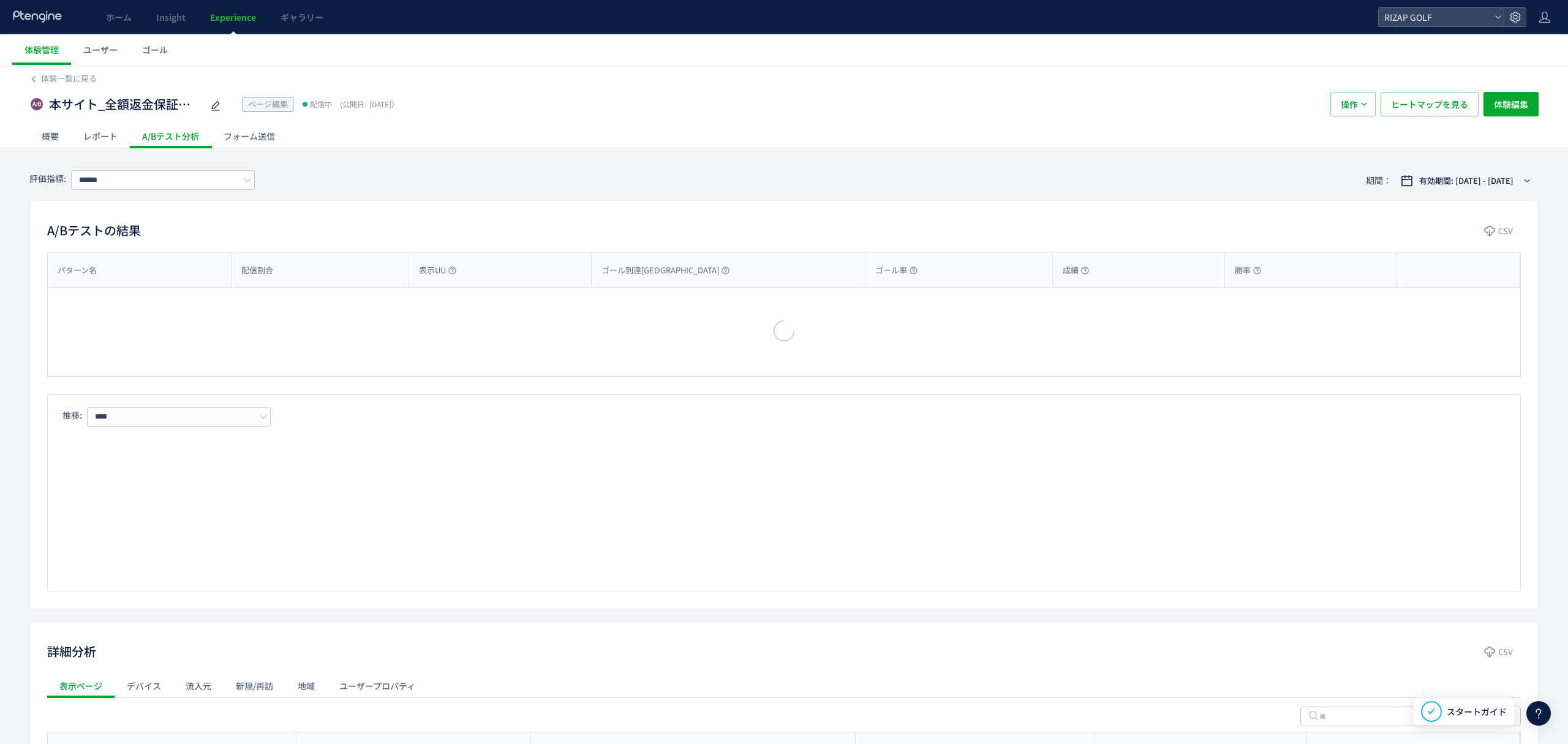
type input "**********"
